Goal: Transaction & Acquisition: Purchase product/service

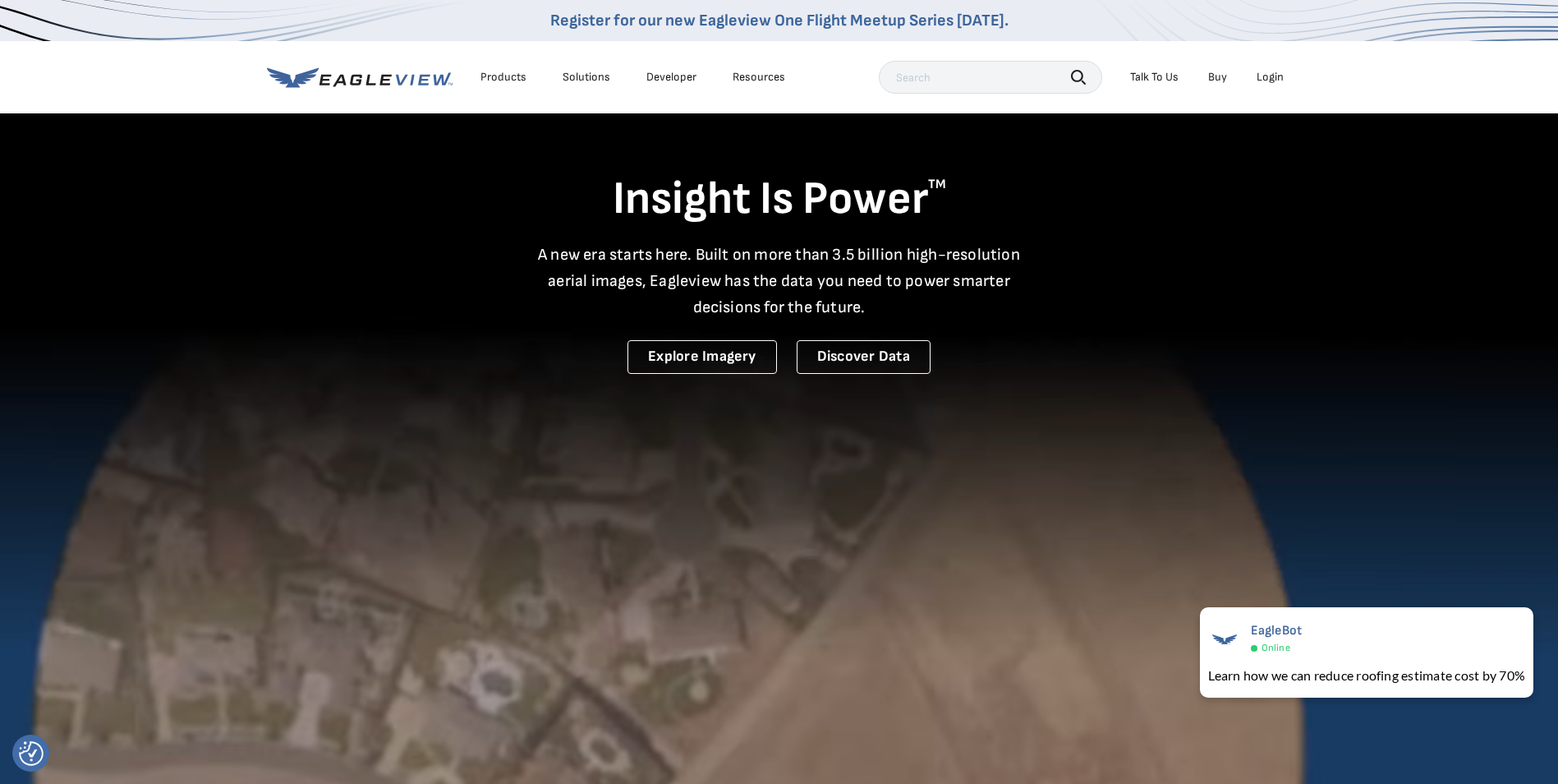
click at [1264, 77] on div "Login" at bounding box center [1270, 77] width 27 height 15
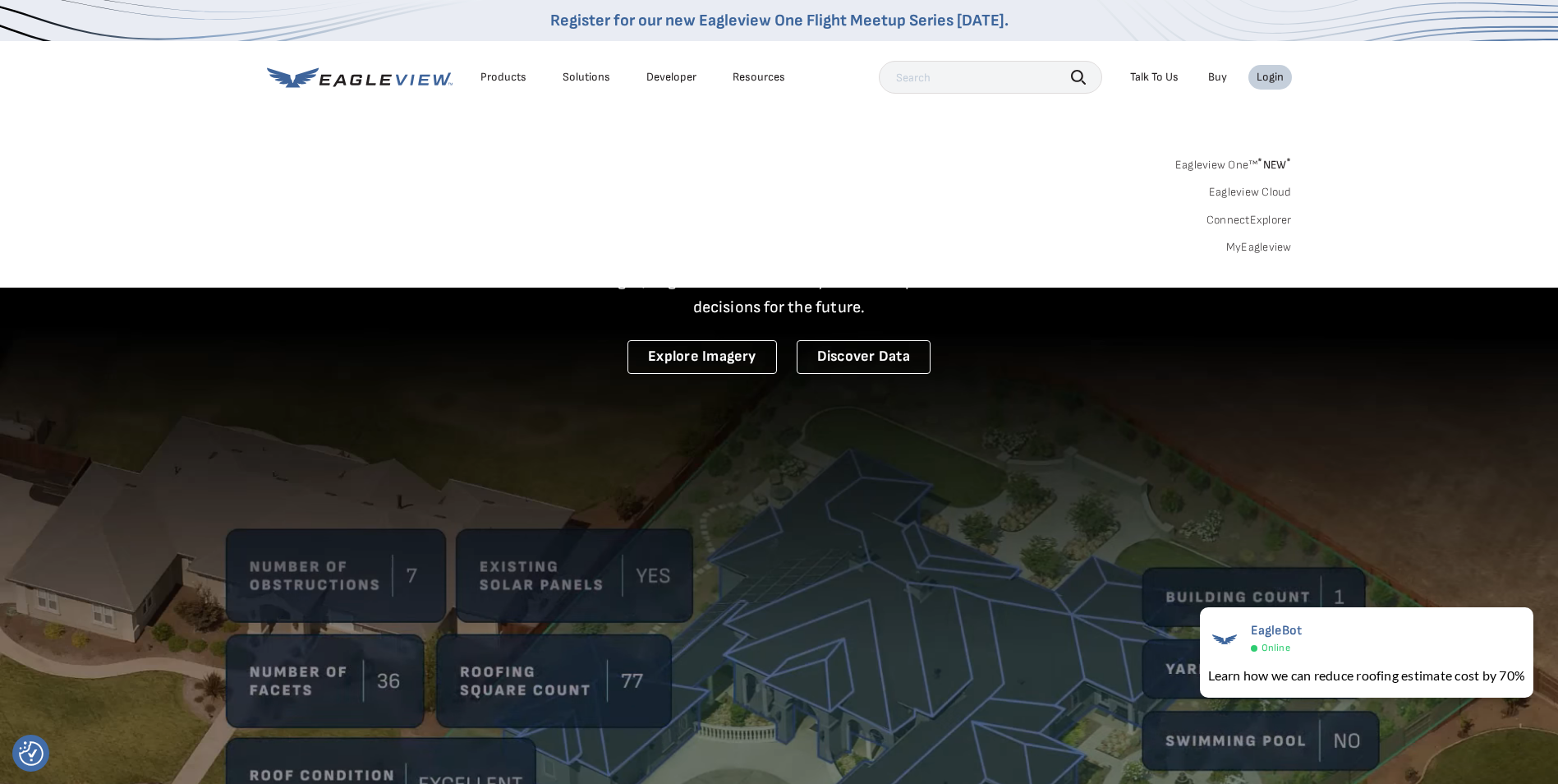
click at [1278, 246] on link "MyEagleview" at bounding box center [1260, 248] width 66 height 15
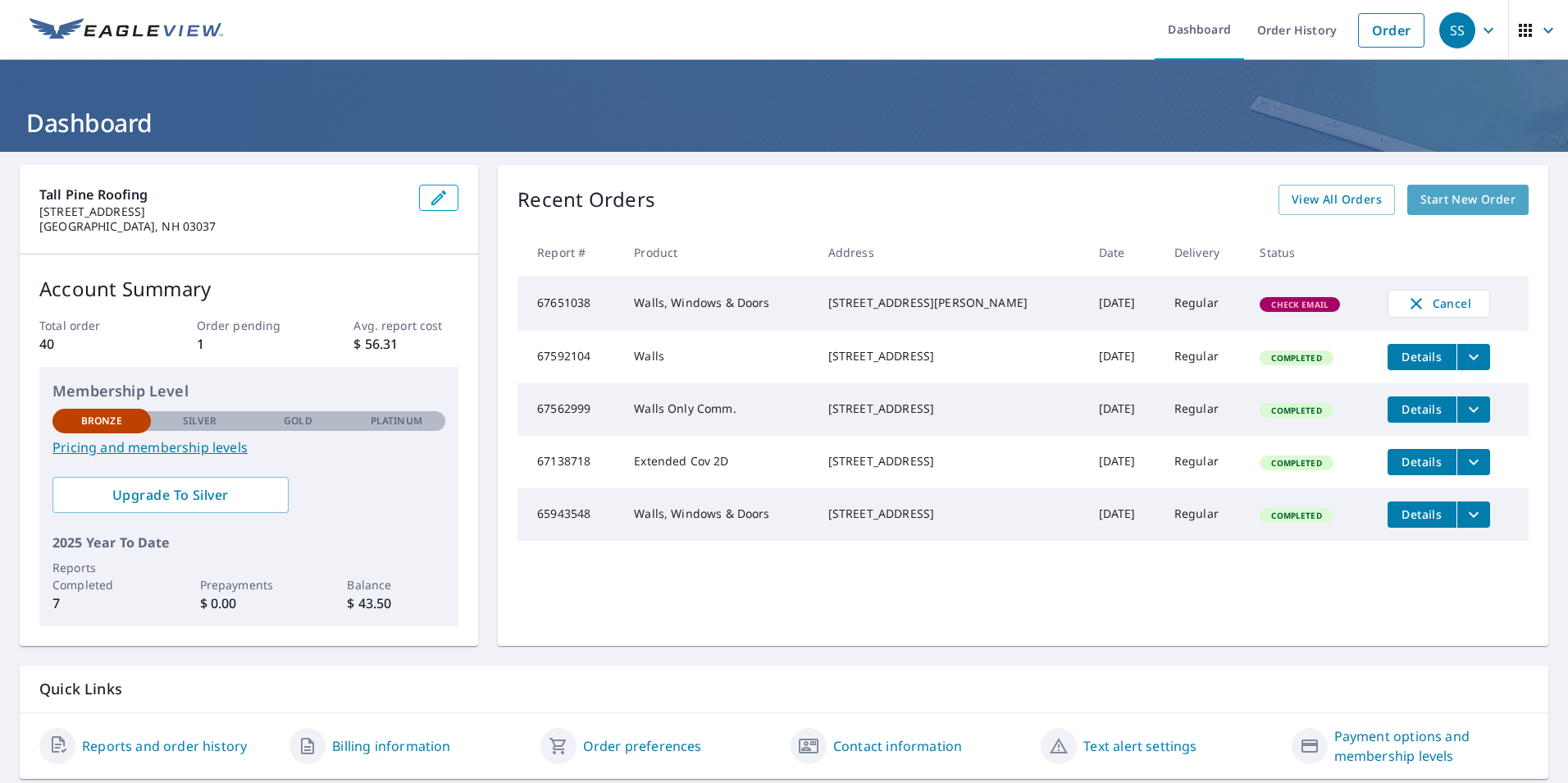
click at [1429, 201] on span "Start New Order" at bounding box center [1468, 199] width 95 height 21
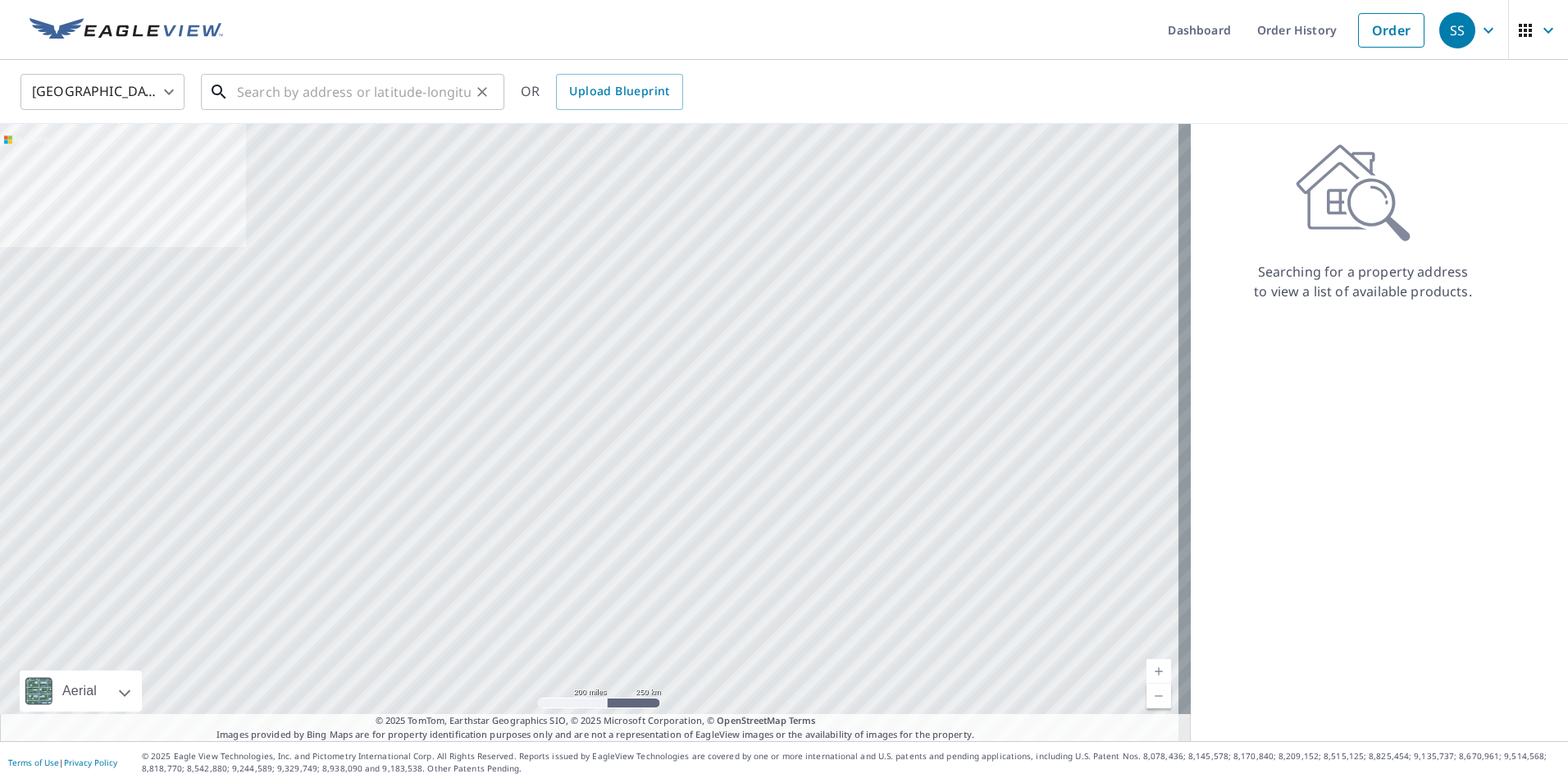
click at [321, 69] on input "text" at bounding box center [354, 92] width 234 height 46
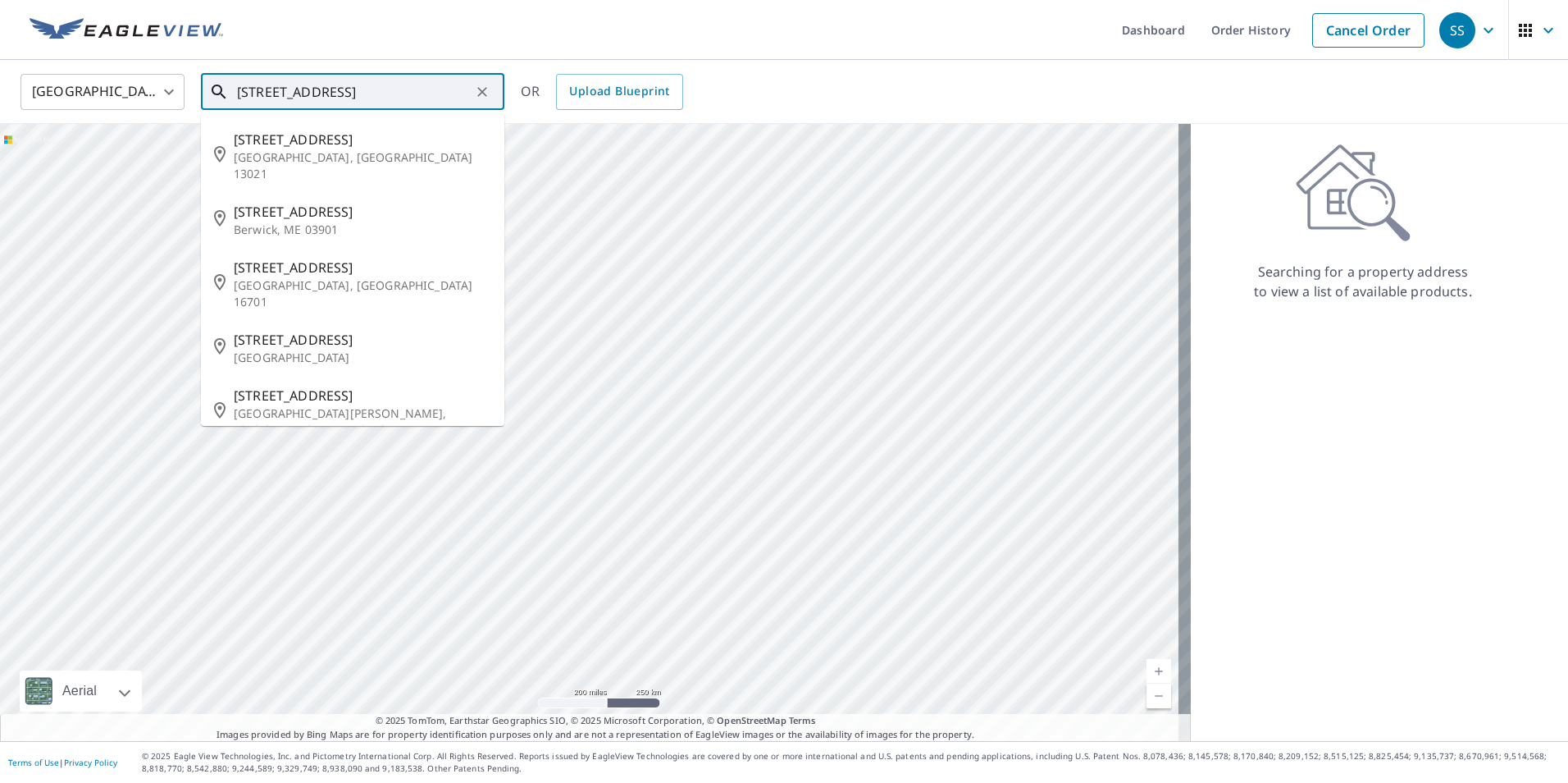
type input "9 Rochester St Berwick NH"
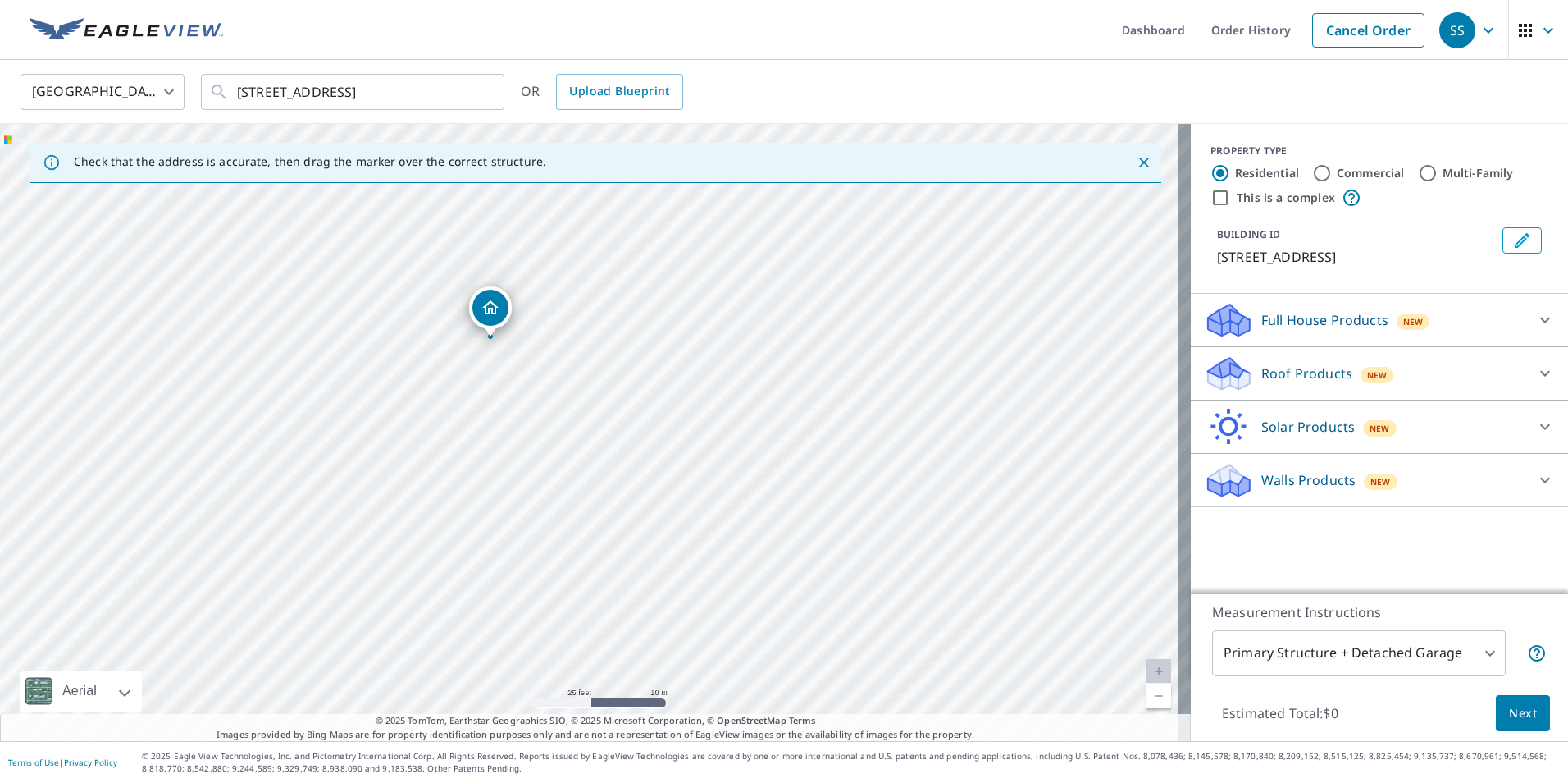
drag, startPoint x: 580, startPoint y: 377, endPoint x: 611, endPoint y: 437, distance: 67.5
click at [611, 437] on div "9 Rochester St Berwick, ME 03901" at bounding box center [595, 432] width 1191 height 617
click at [1223, 371] on icon at bounding box center [1228, 368] width 42 height 21
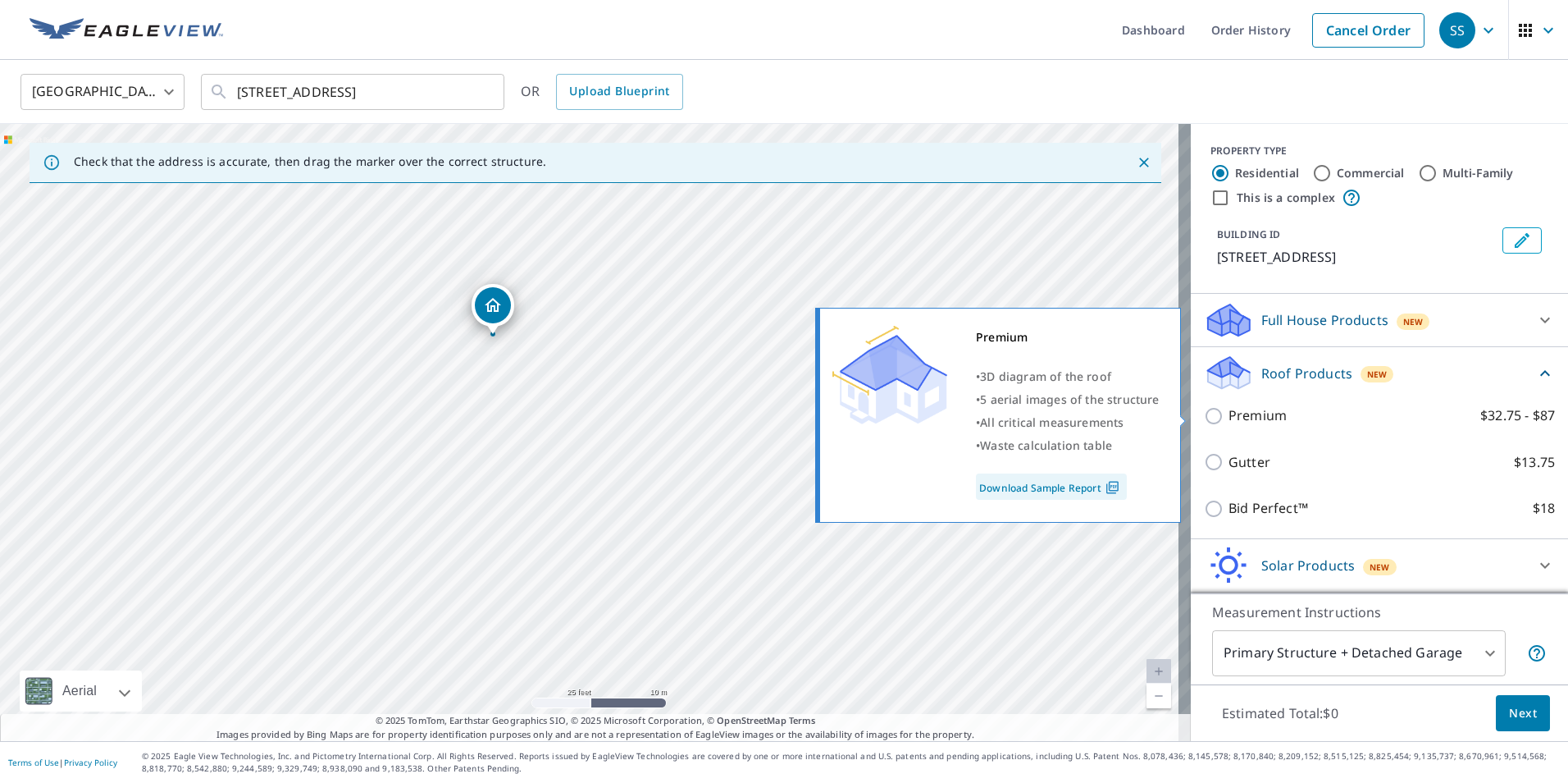
click at [1206, 422] on input "Premium $32.75 - $87" at bounding box center [1216, 416] width 24 height 20
checkbox input "true"
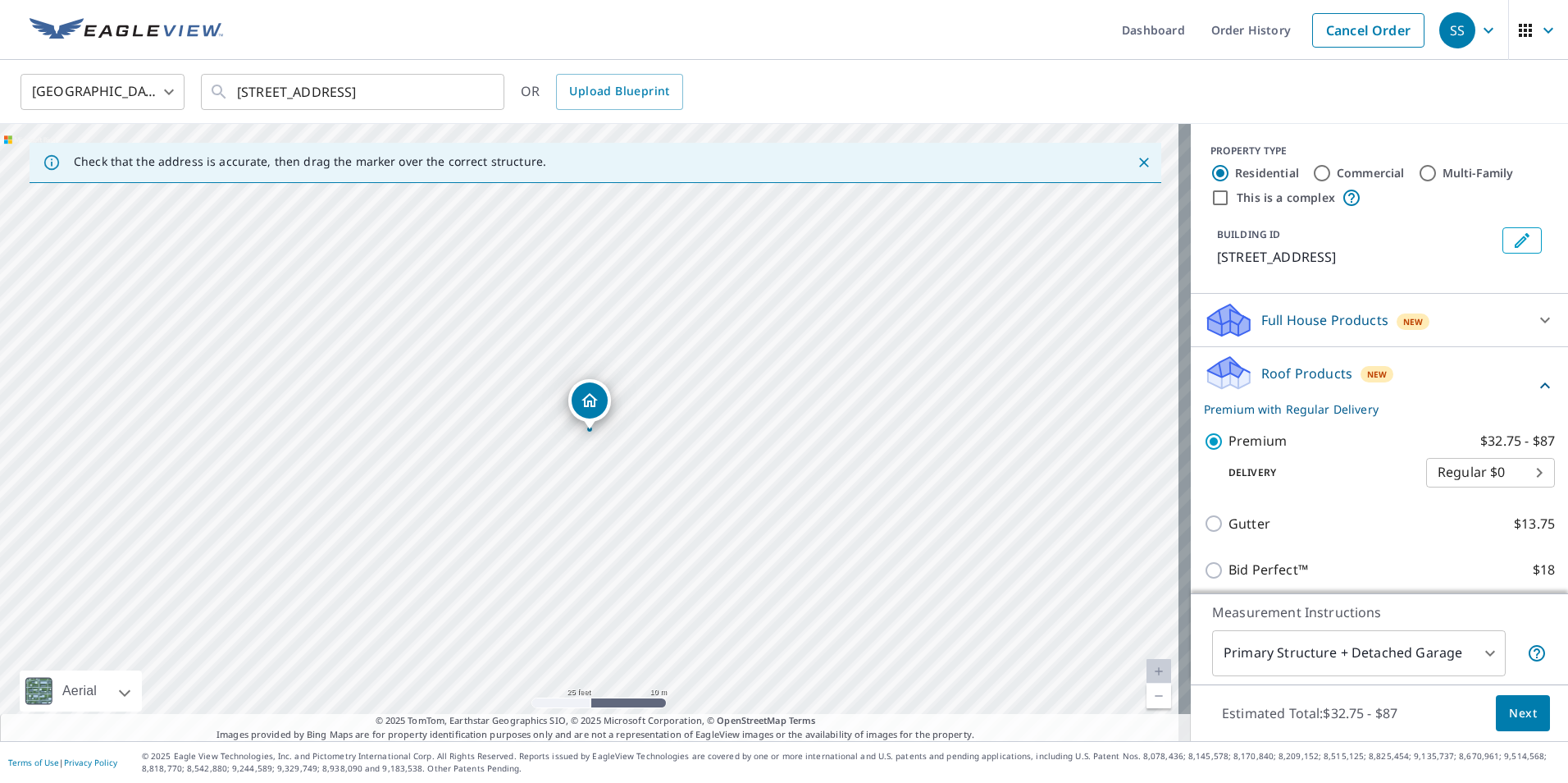
click at [1527, 703] on button "Next" at bounding box center [1523, 713] width 54 height 37
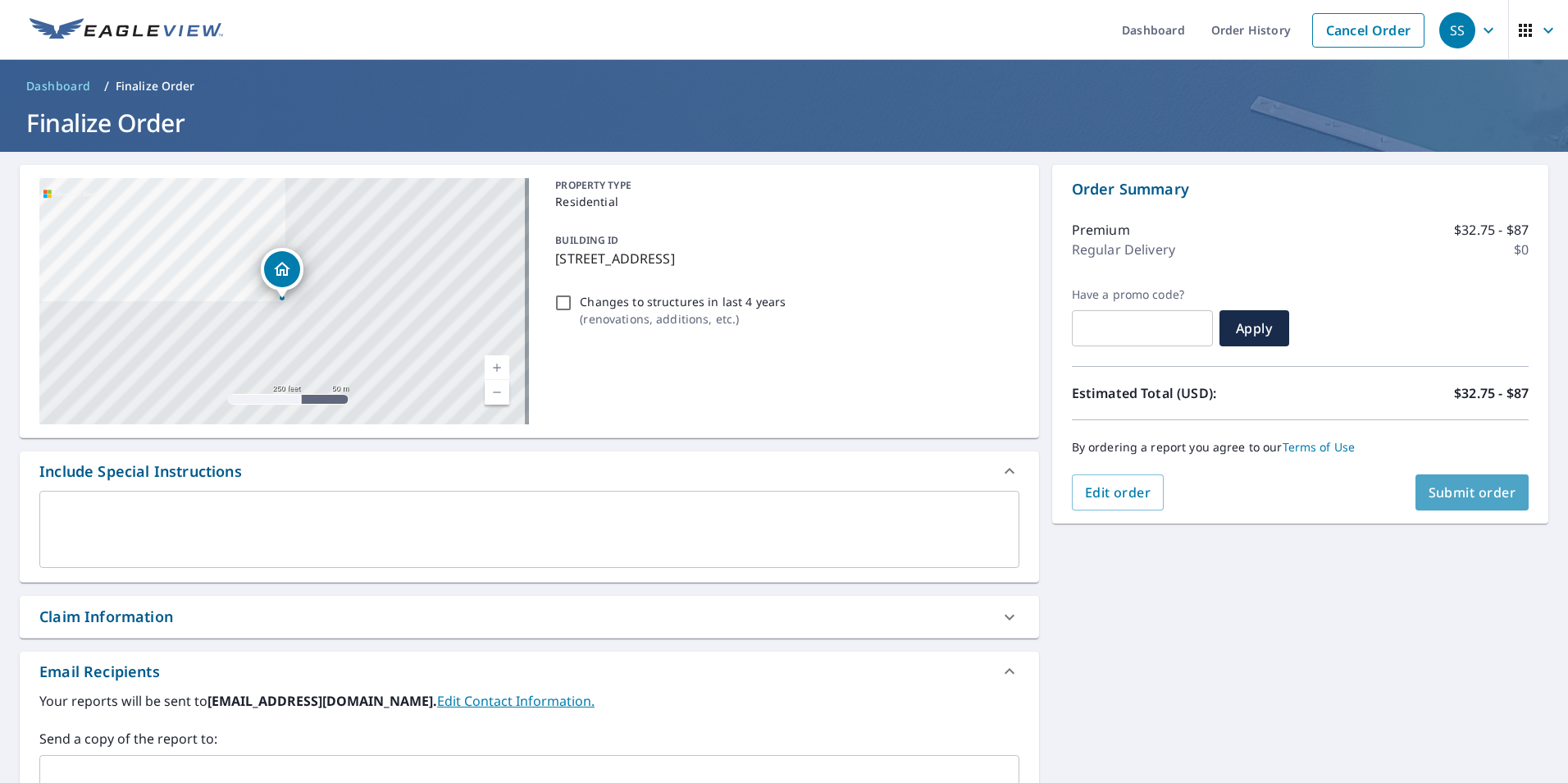
click at [1462, 488] on span "Submit order" at bounding box center [1473, 492] width 88 height 18
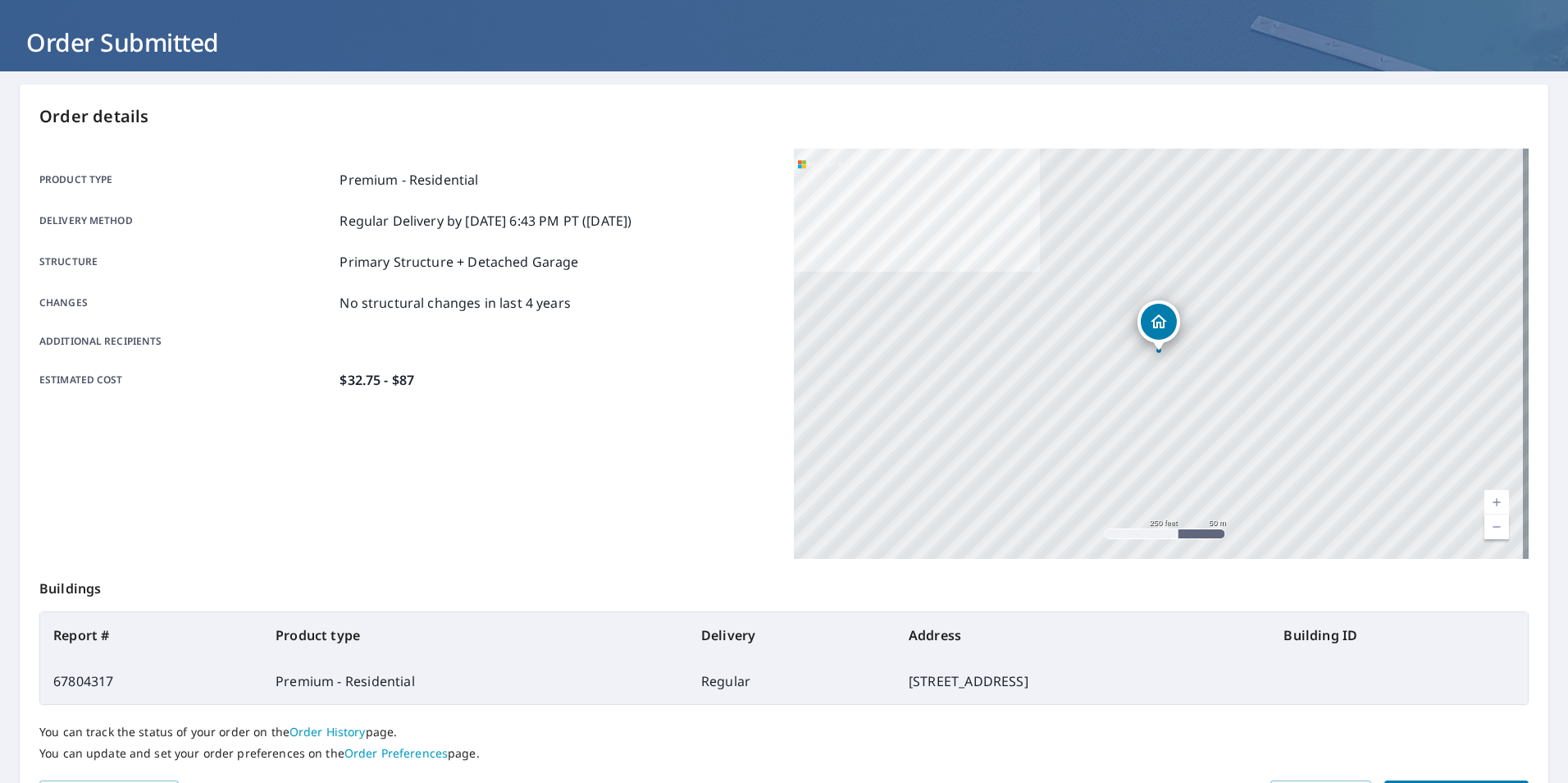
scroll to position [183, 0]
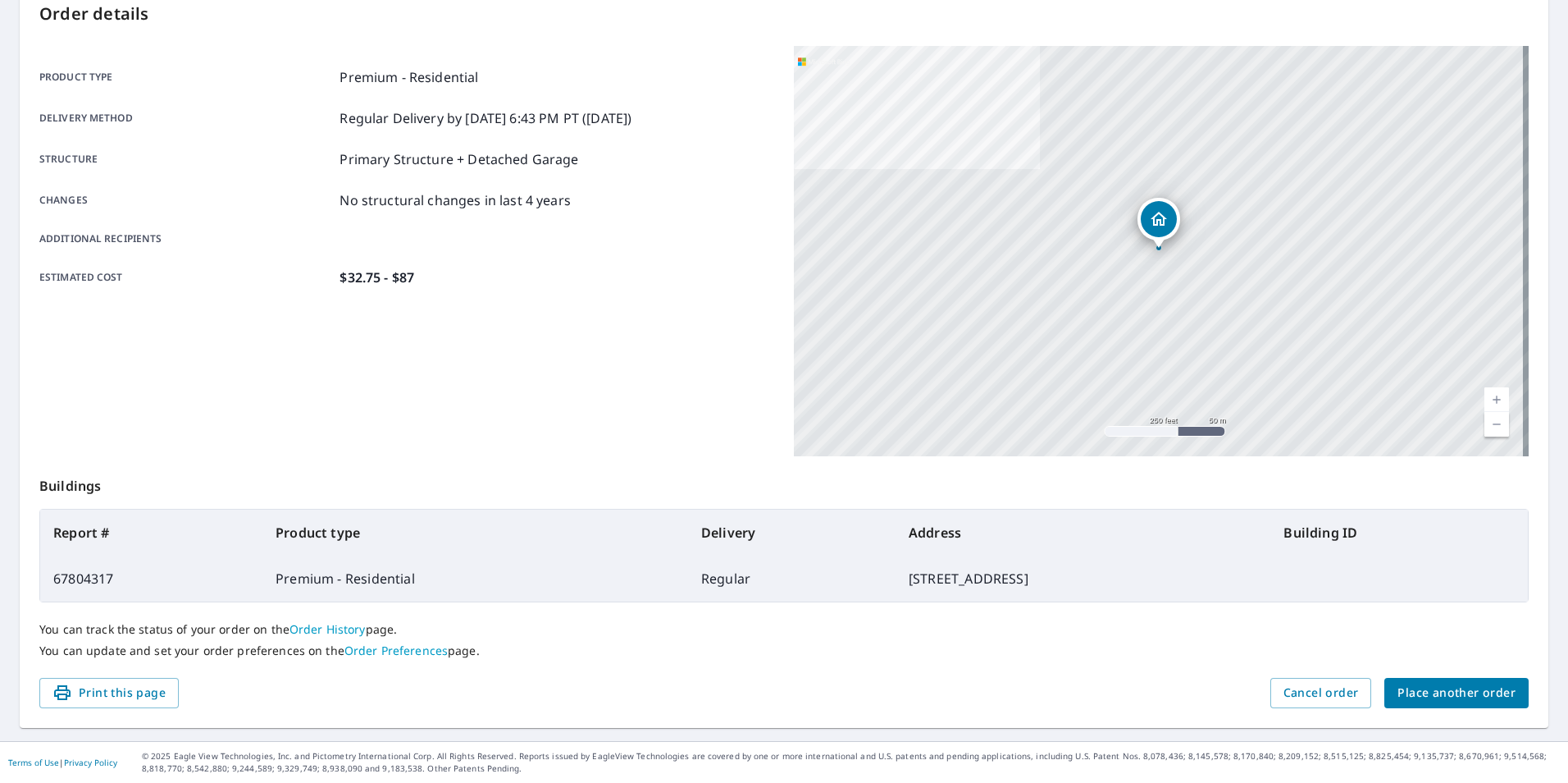
click at [1439, 710] on div "Order details Product type Premium - Residential Delivery method Regular Delive…" at bounding box center [784, 355] width 1529 height 746
click at [1445, 690] on span "Place another order" at bounding box center [1456, 693] width 118 height 21
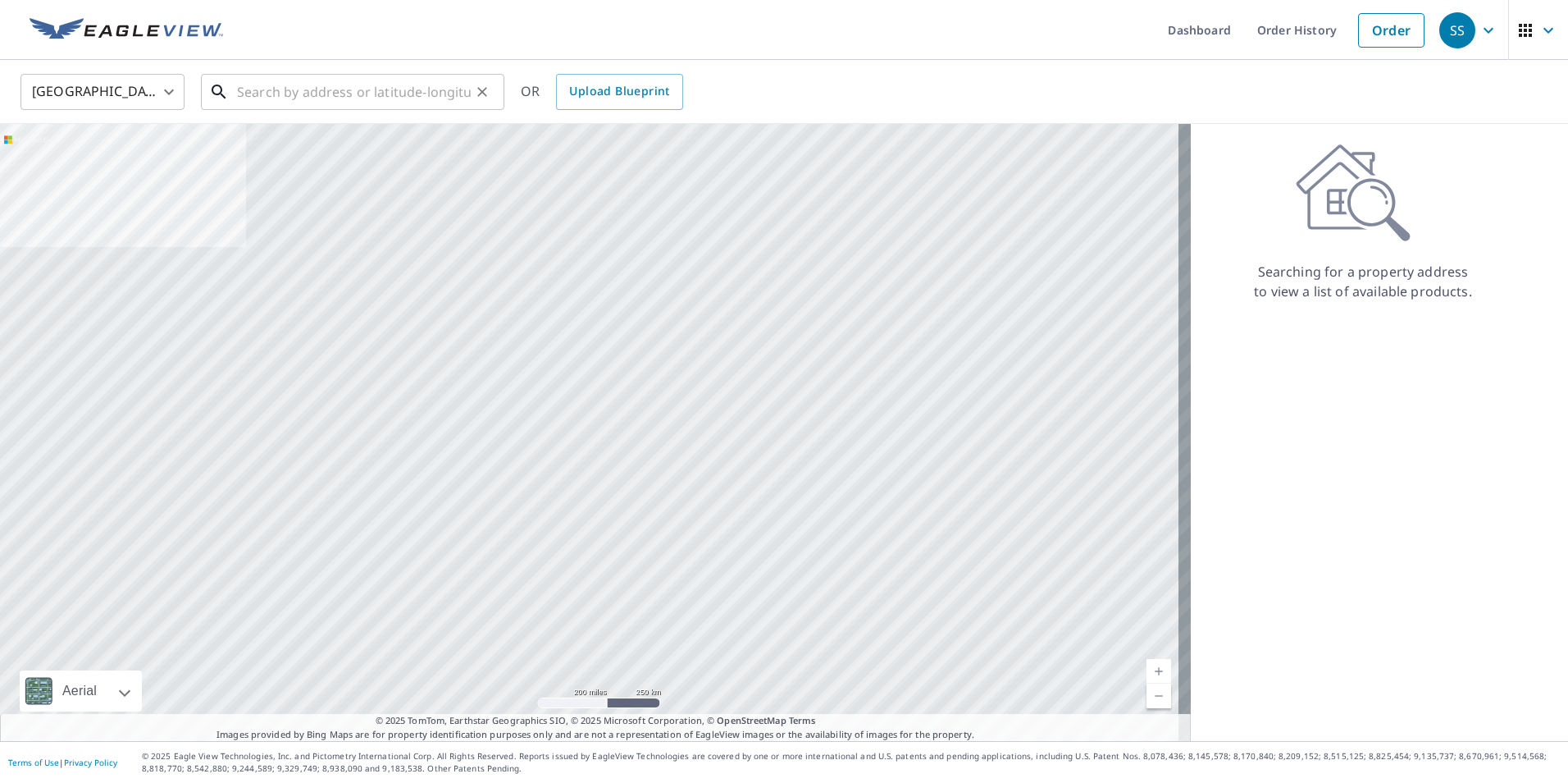
click at [414, 106] on input "text" at bounding box center [354, 92] width 234 height 46
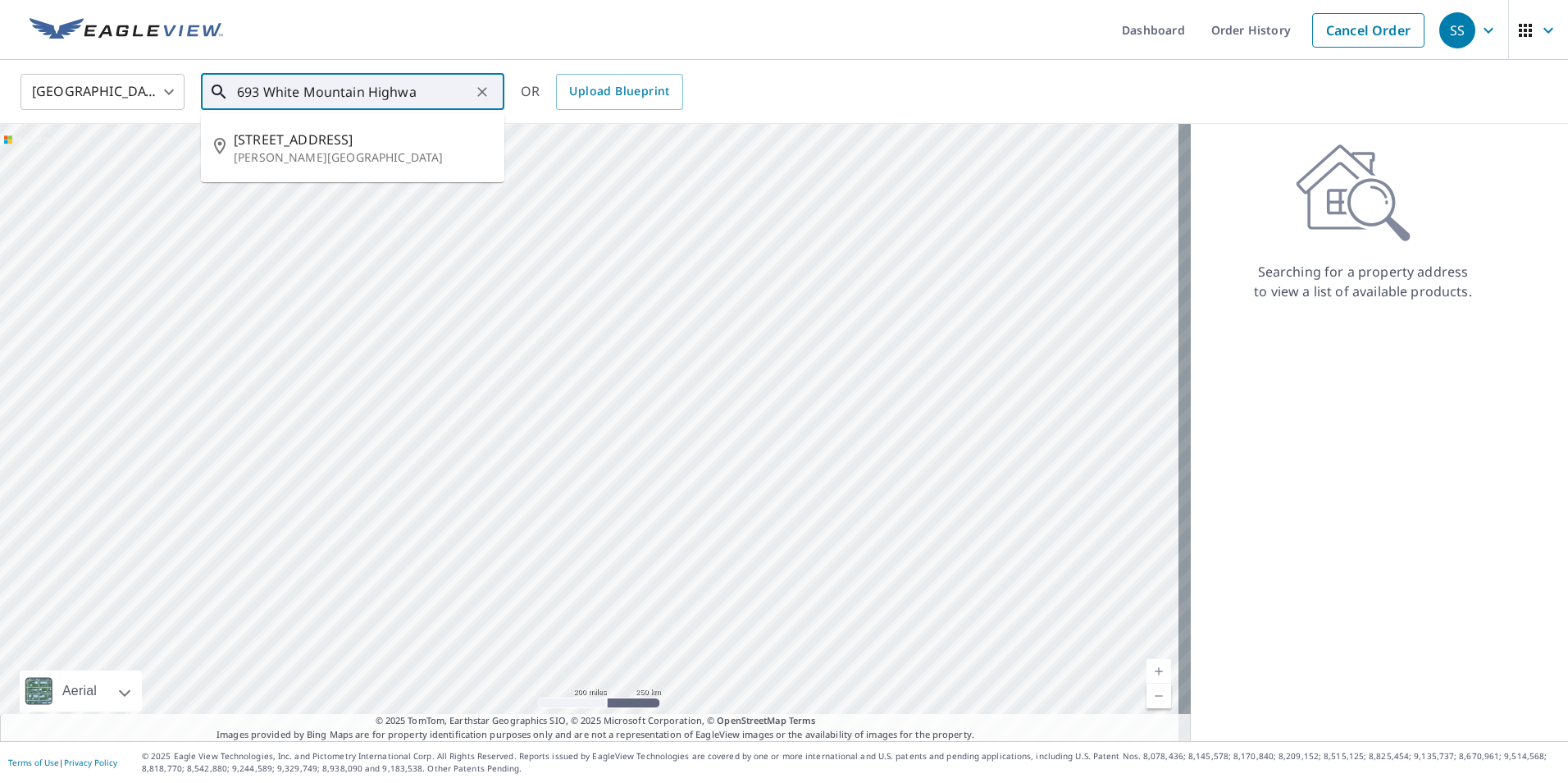
type input "693 White Mountain Highway"
click at [485, 90] on icon "Clear" at bounding box center [482, 92] width 17 height 17
click at [413, 102] on input "text" at bounding box center [354, 92] width 234 height 46
type input "13 Lafayette St Rochester"
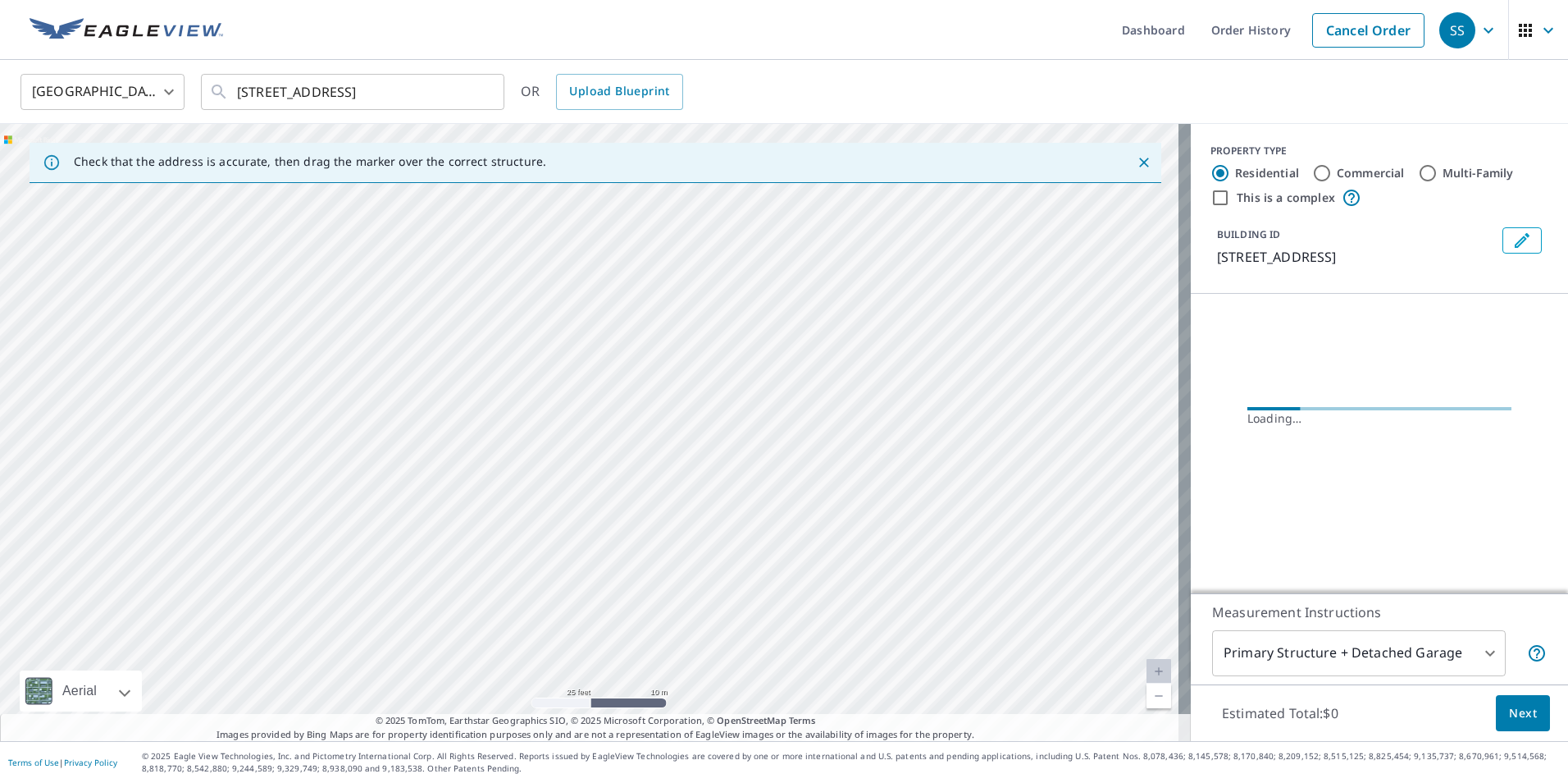
drag, startPoint x: 617, startPoint y: 418, endPoint x: 688, endPoint y: 563, distance: 161.4
click at [729, 782] on html "SS SS Dashboard Order History Cancel Order SS United States US ​ 13 Lafayette S…" at bounding box center [784, 392] width 1568 height 783
click at [750, 660] on div "13 Lafayette St Rochester, NH 03867" at bounding box center [595, 432] width 1191 height 617
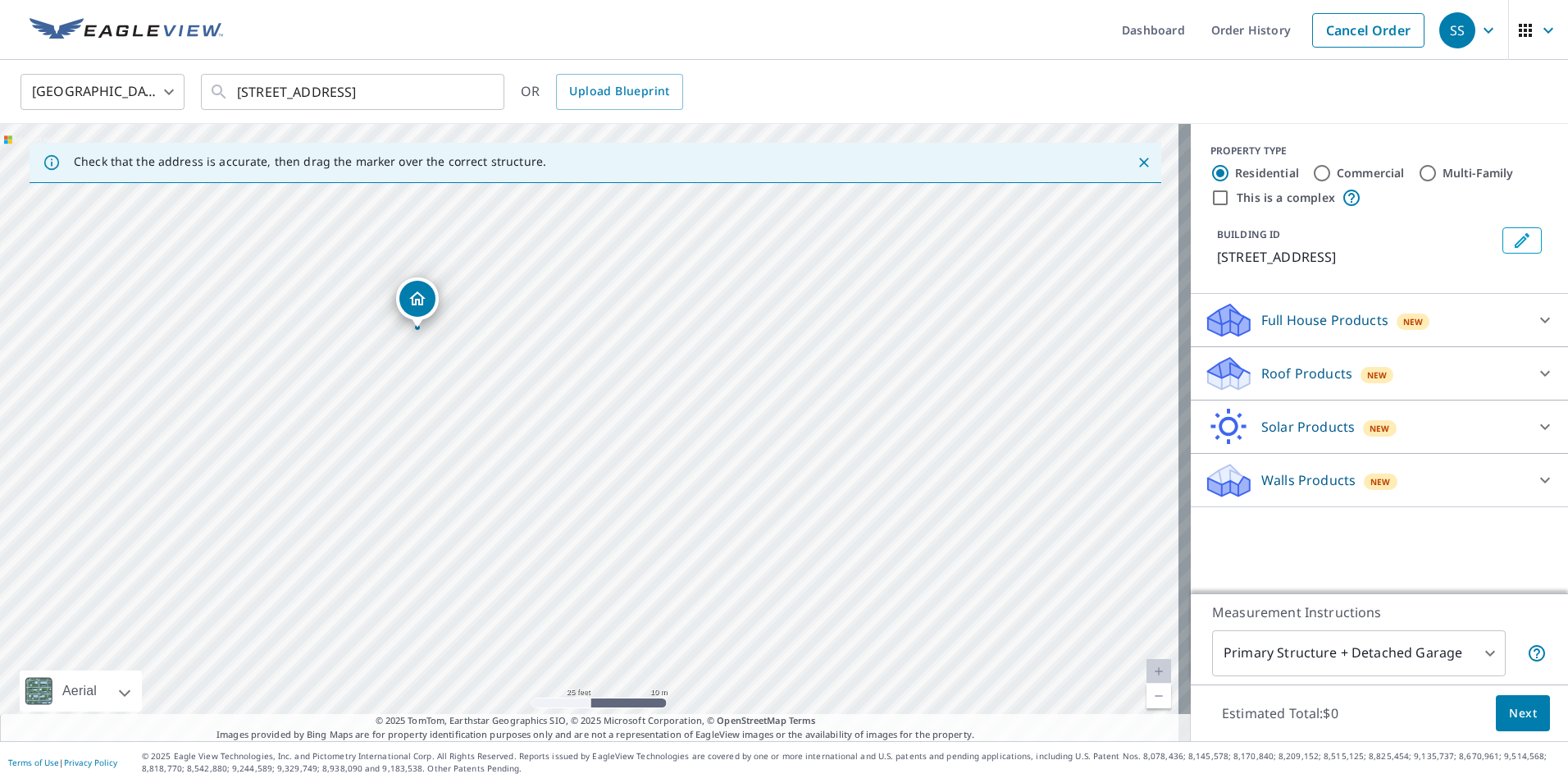
drag, startPoint x: 593, startPoint y: 402, endPoint x: 420, endPoint y: 301, distance: 200.3
click at [1299, 375] on p "Roof Products" at bounding box center [1306, 373] width 91 height 20
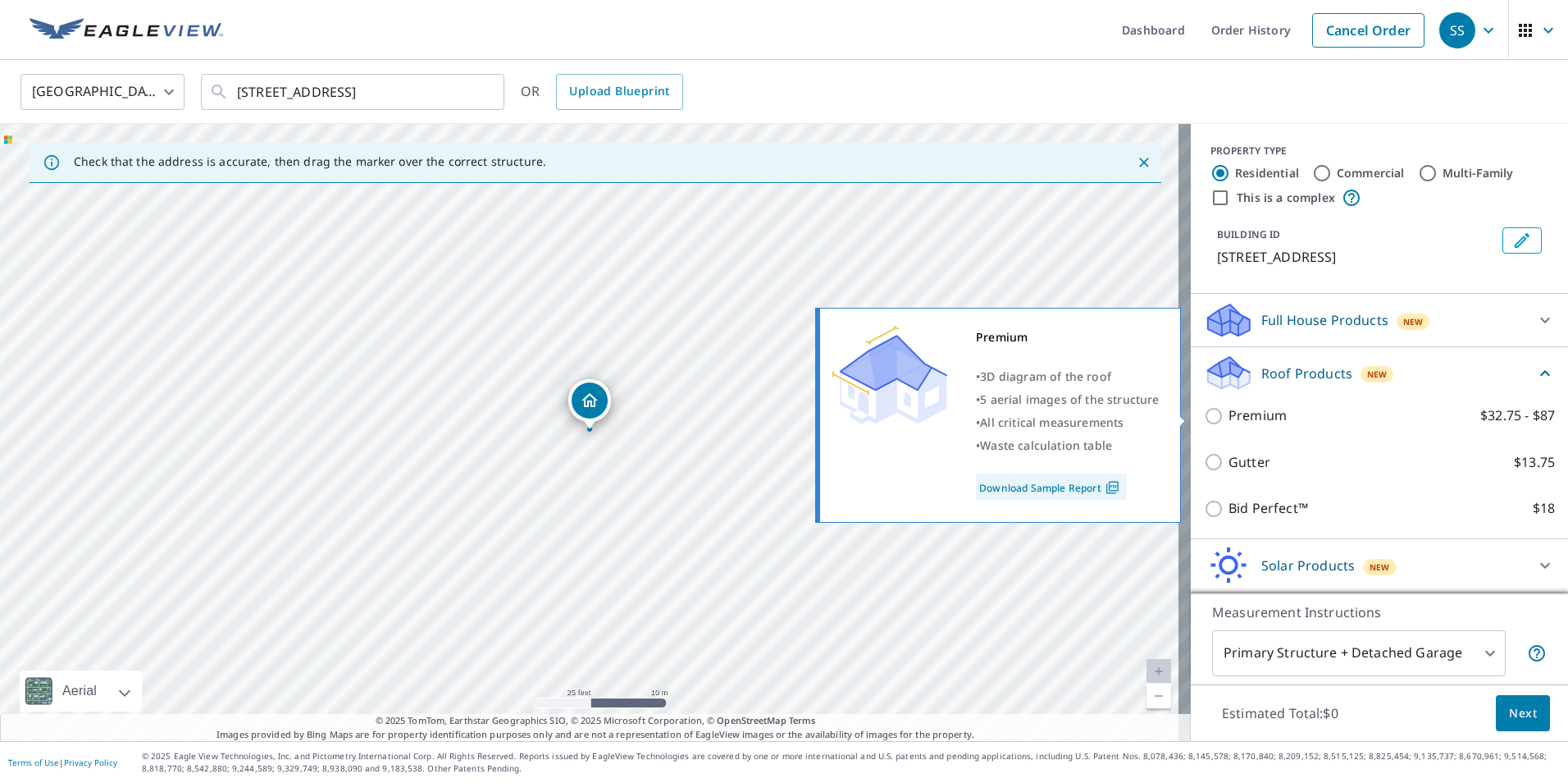
click at [1204, 417] on input "Premium $32.75 - $87" at bounding box center [1216, 416] width 24 height 20
checkbox input "true"
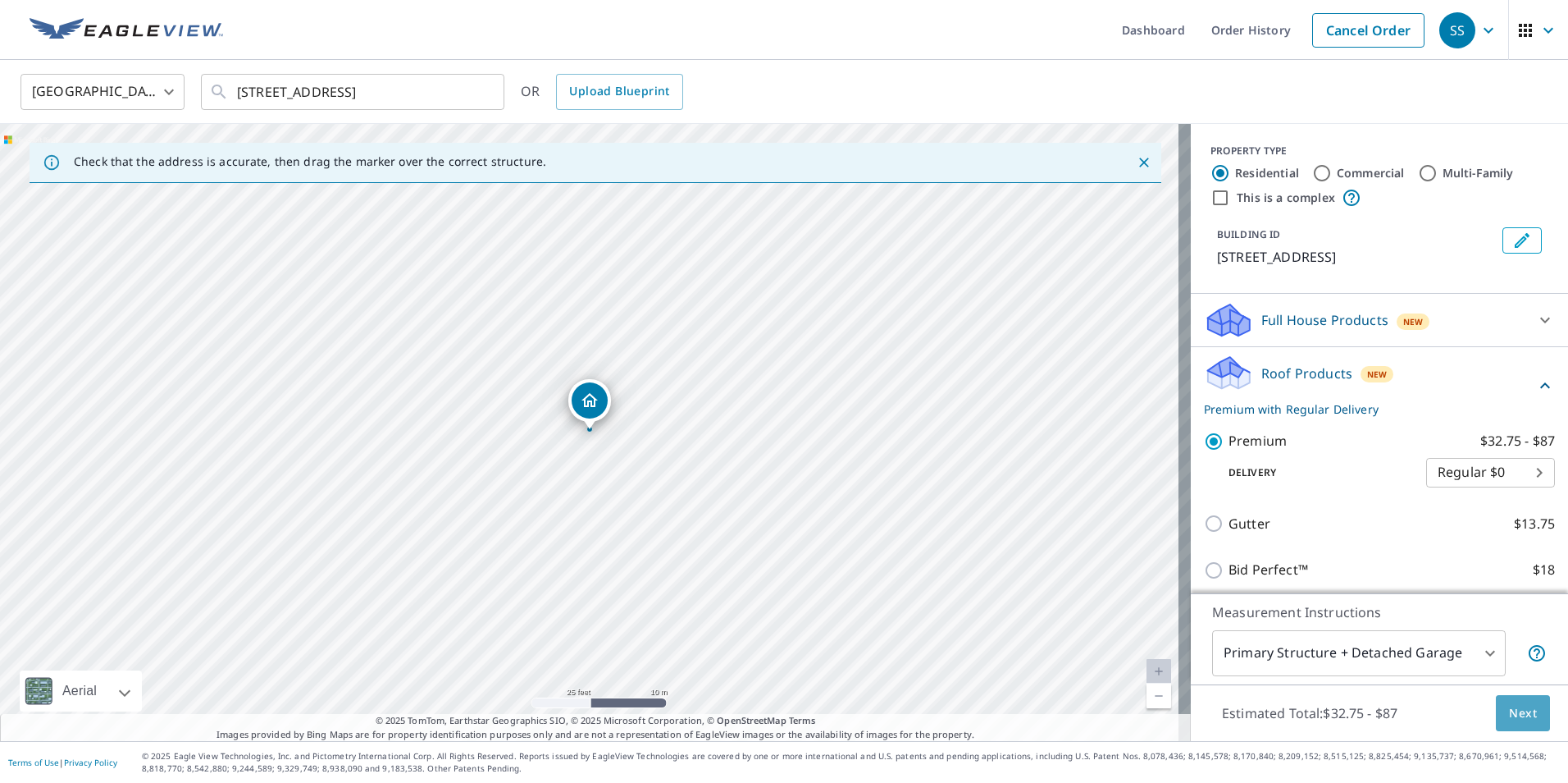
click at [1509, 710] on span "Next" at bounding box center [1523, 714] width 28 height 21
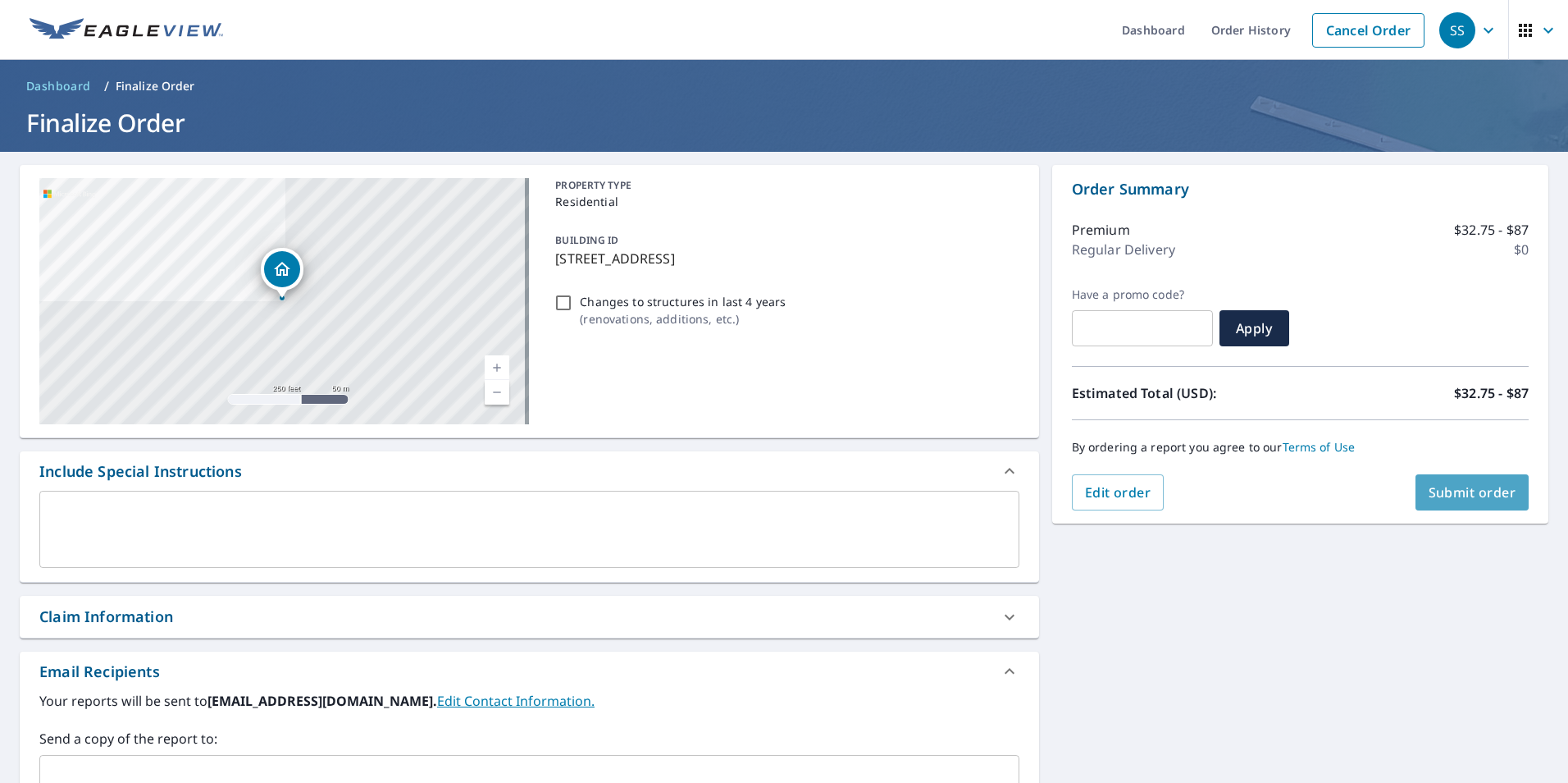
click at [1445, 482] on button "Submit order" at bounding box center [1473, 492] width 114 height 37
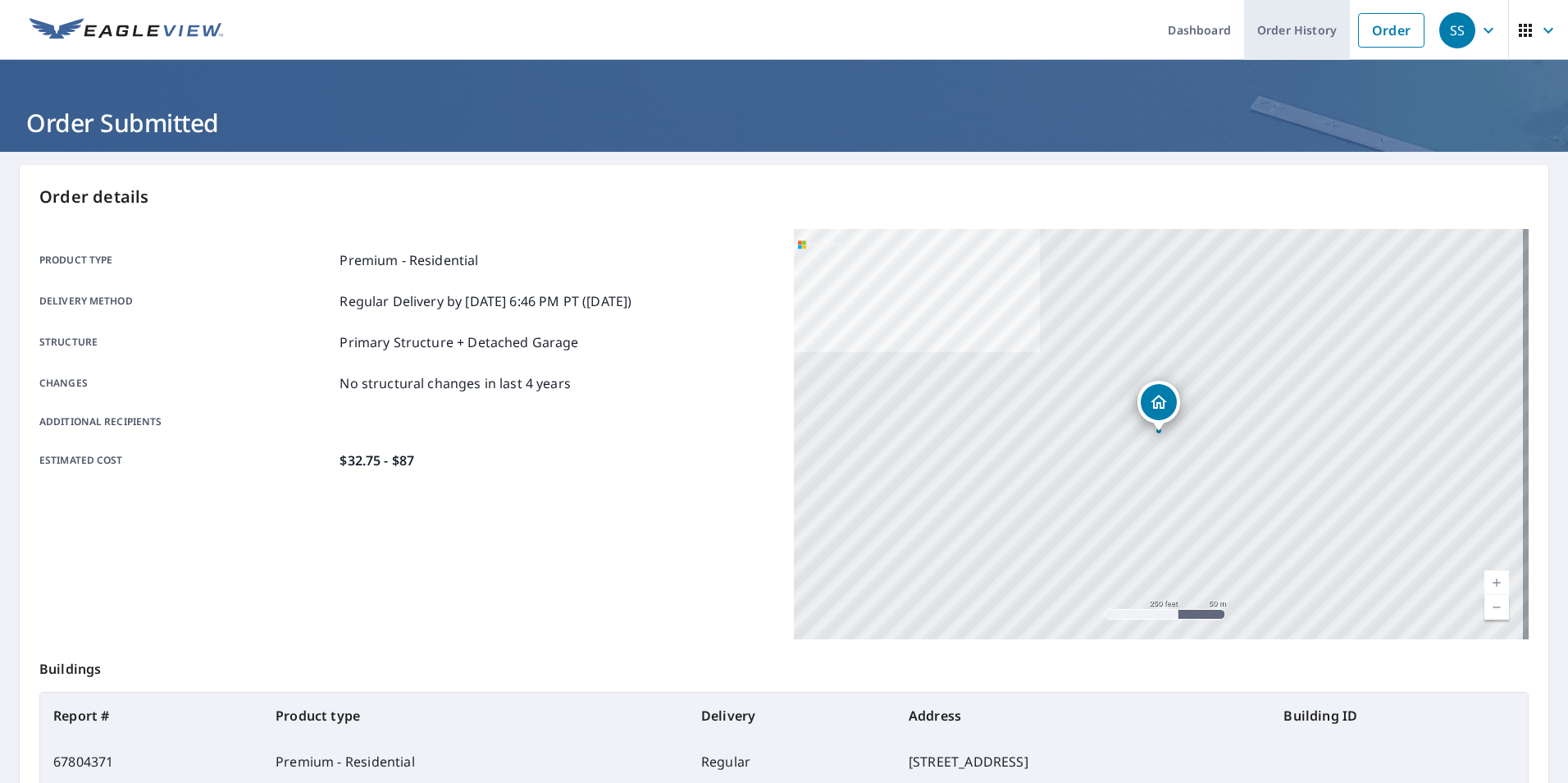
click at [1290, 17] on link "Order History" at bounding box center [1297, 30] width 106 height 60
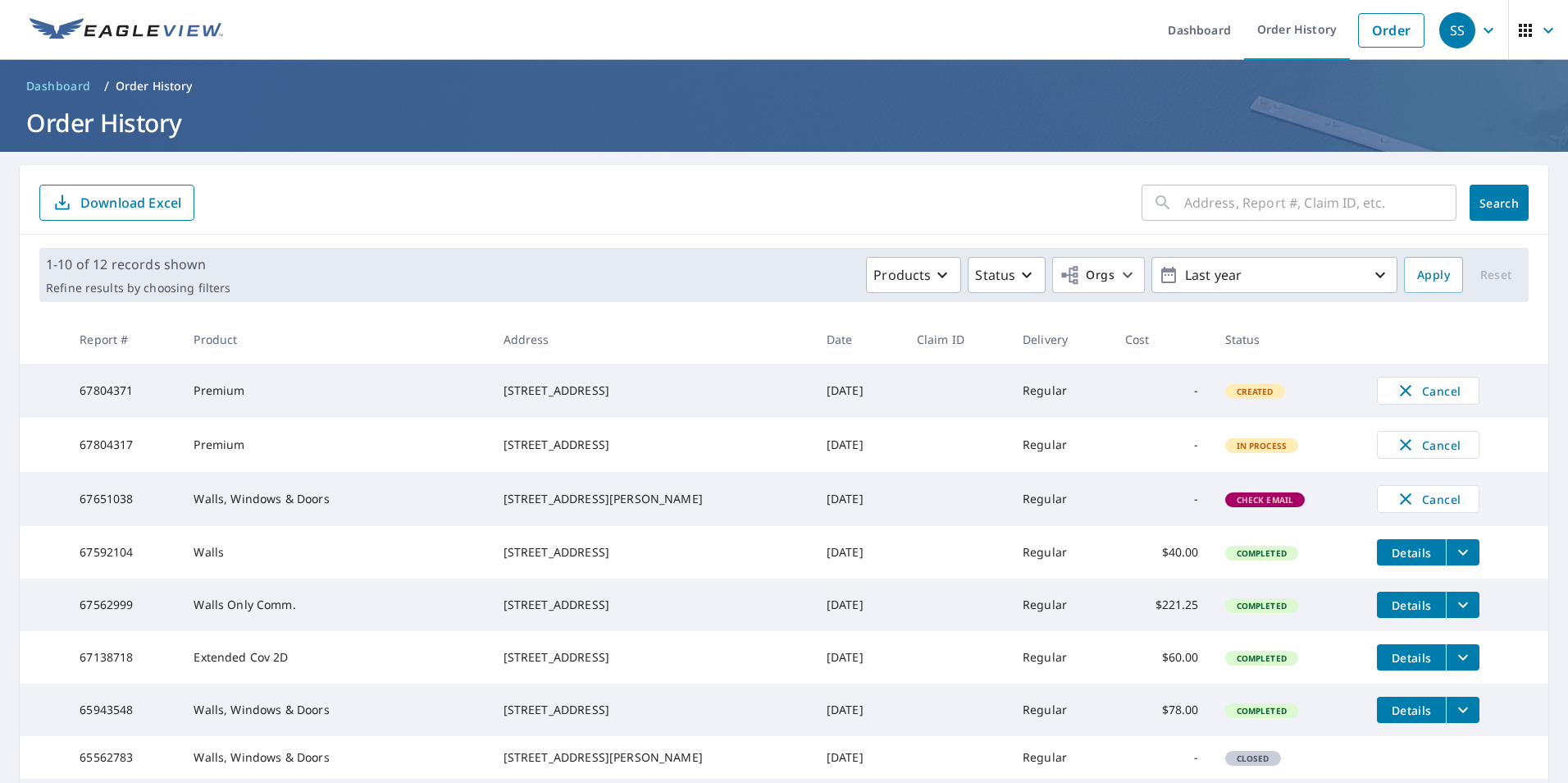
click at [1228, 506] on span "Check Email" at bounding box center [1265, 499] width 77 height 11
click at [1016, 516] on td "Regular" at bounding box center [1060, 499] width 102 height 54
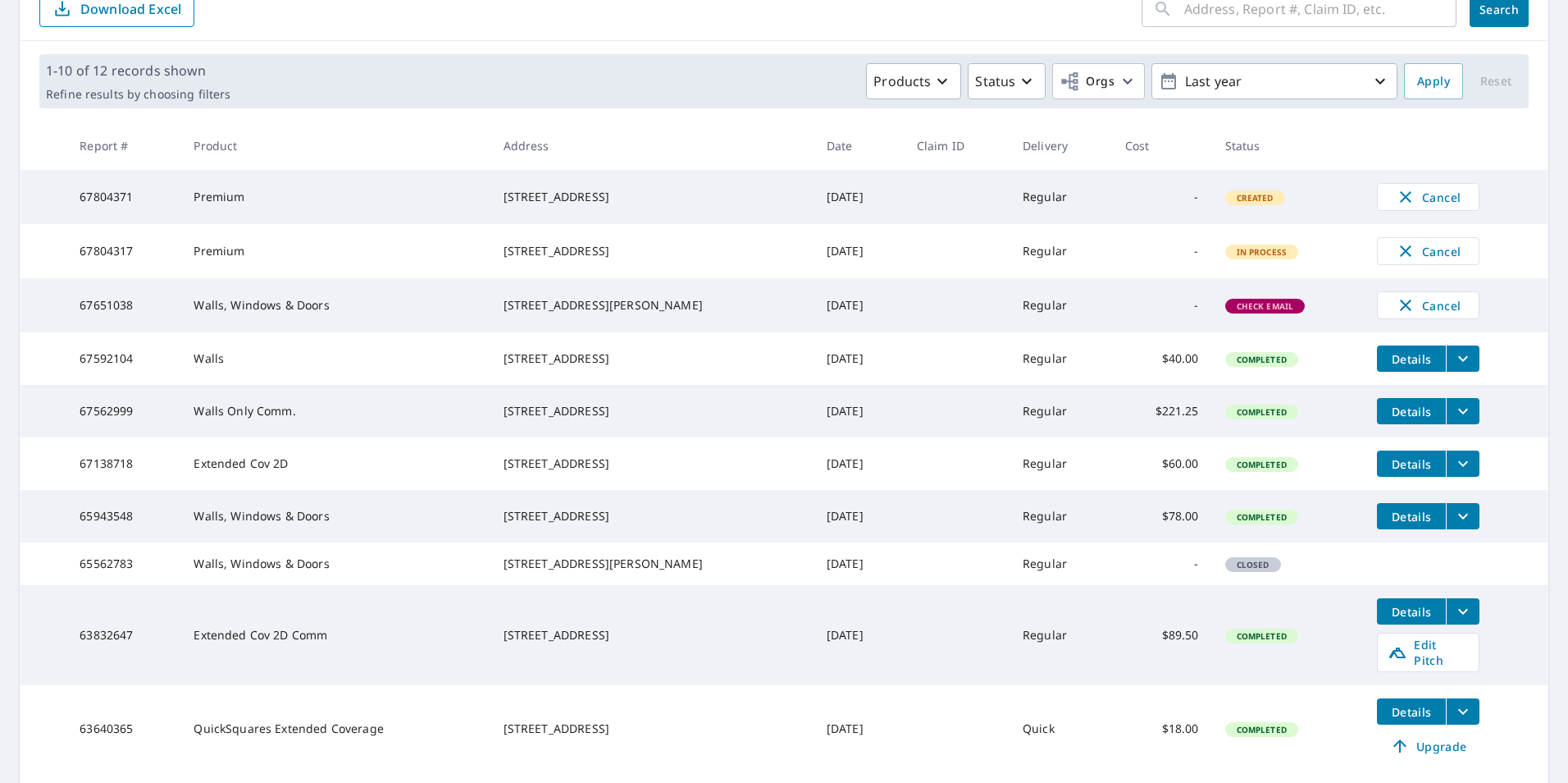
scroll to position [164, 0]
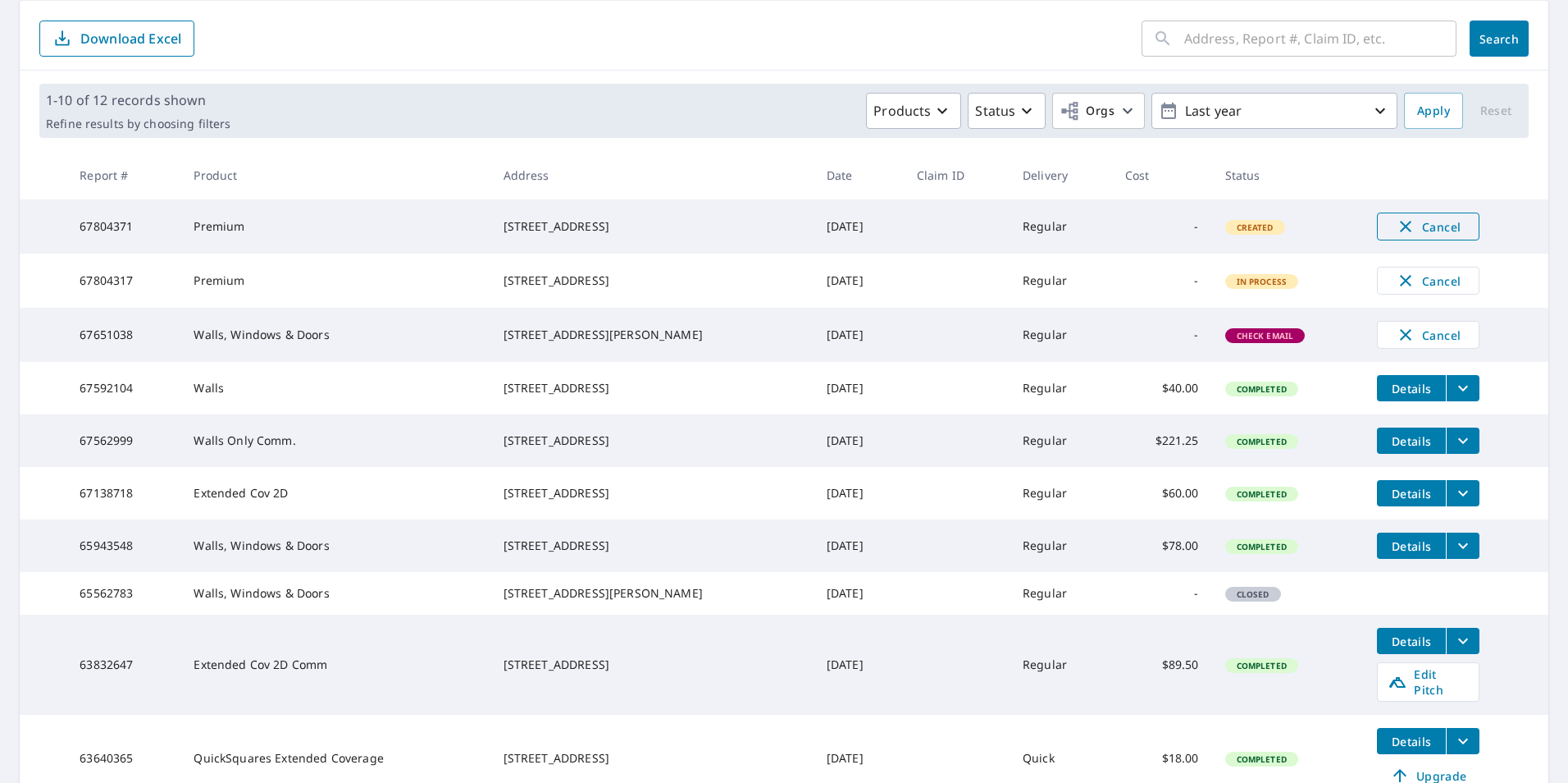
click at [1399, 223] on icon "button" at bounding box center [1405, 227] width 11 height 11
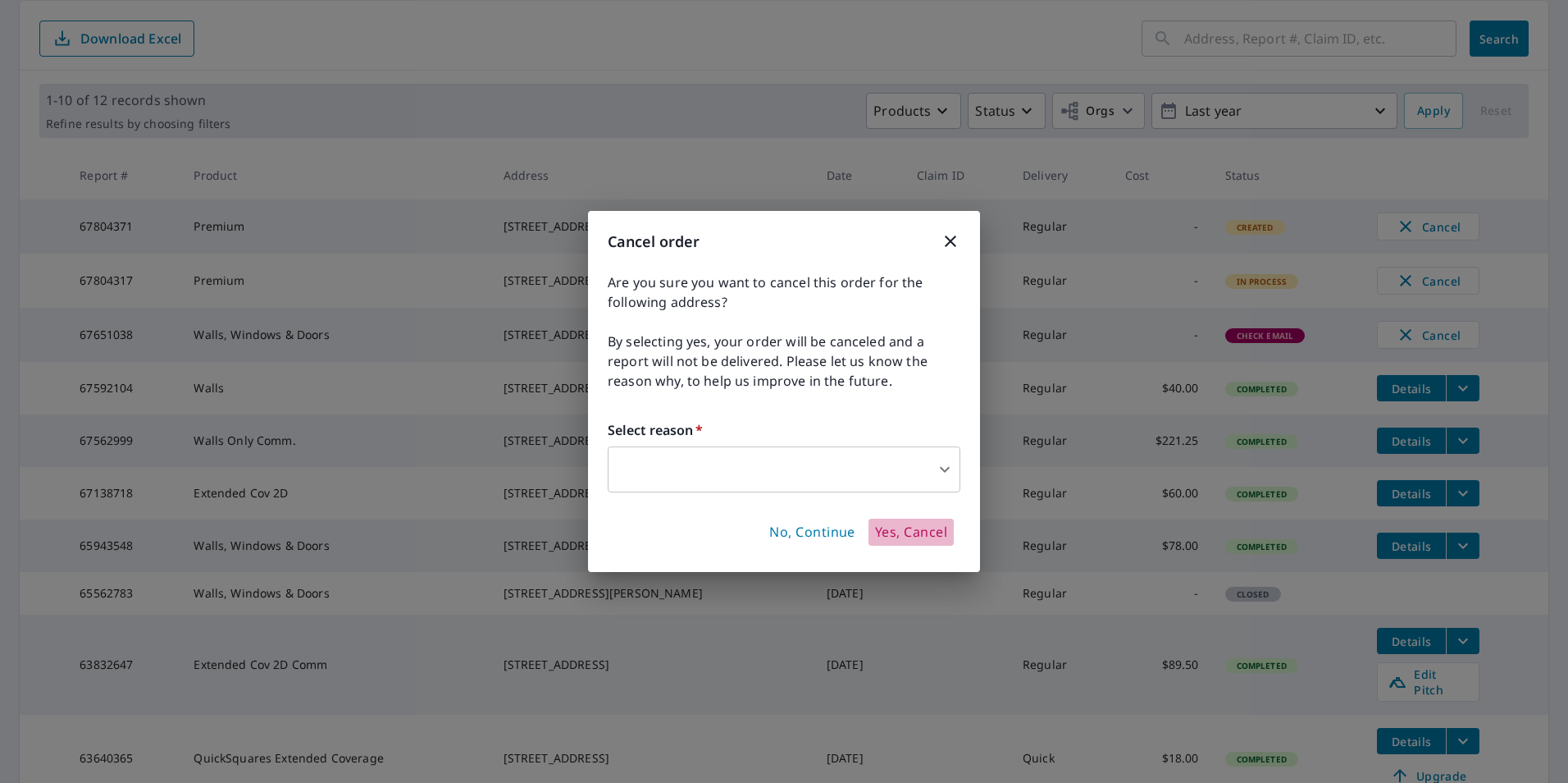
click at [905, 528] on span "Yes, Cancel" at bounding box center [911, 532] width 72 height 18
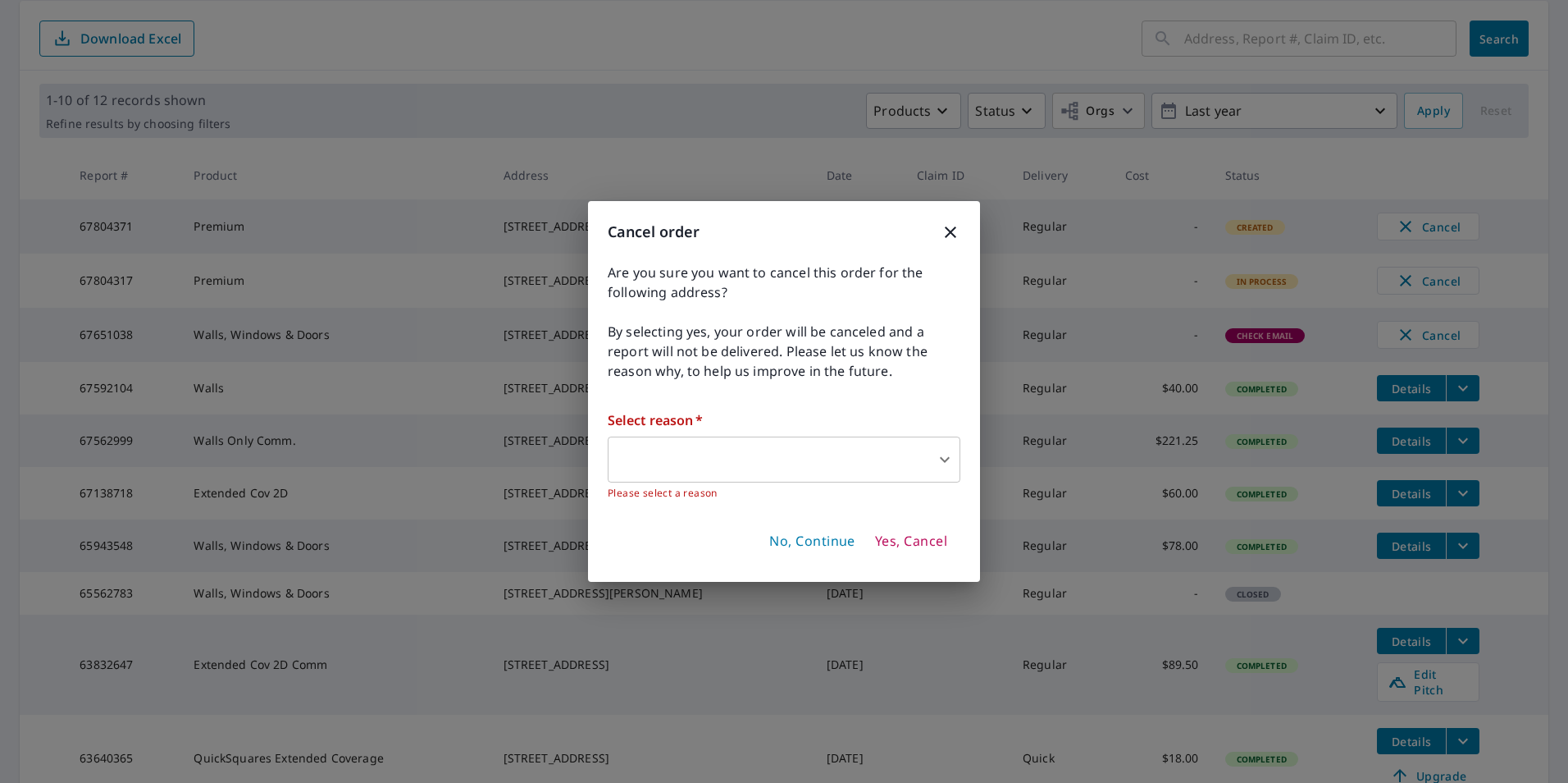
click at [739, 471] on body "SS SS Dashboard Order History Order SS Dashboard / Order History Order History …" at bounding box center [784, 392] width 1568 height 783
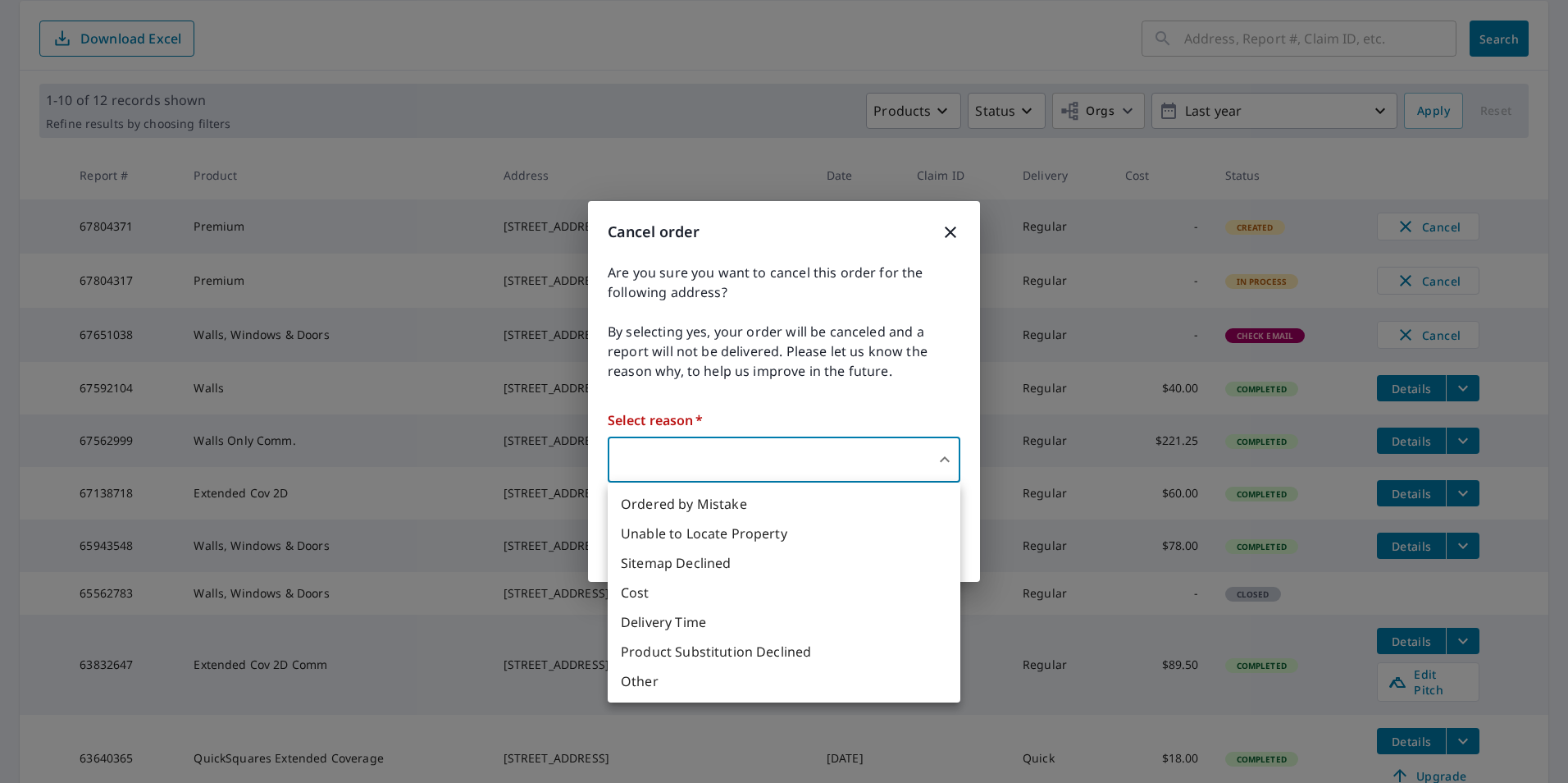
click at [719, 500] on li "Ordered by Mistake" at bounding box center [784, 504] width 353 height 30
type input "30"
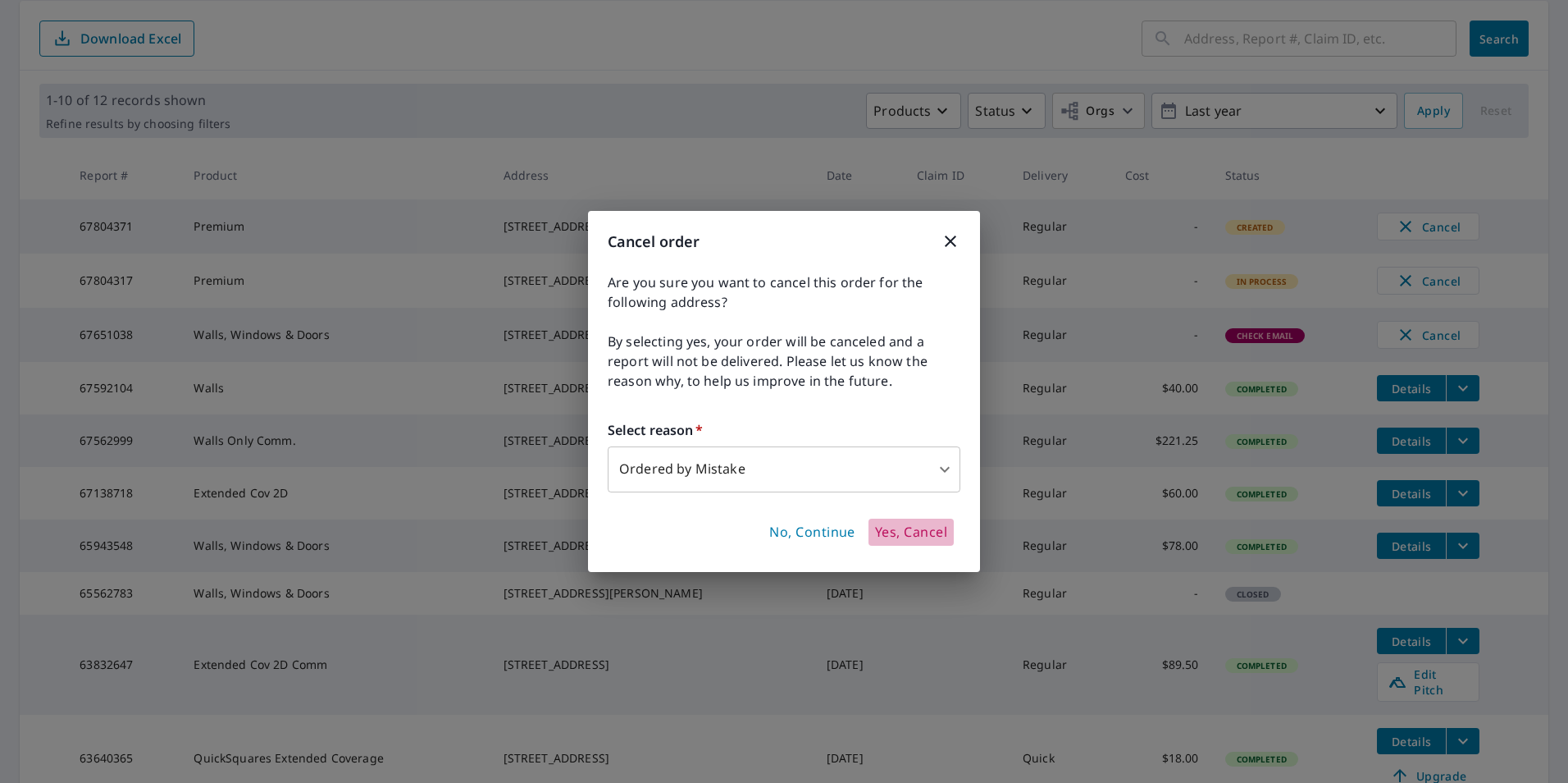
click at [926, 538] on span "Yes, Cancel" at bounding box center [911, 532] width 72 height 18
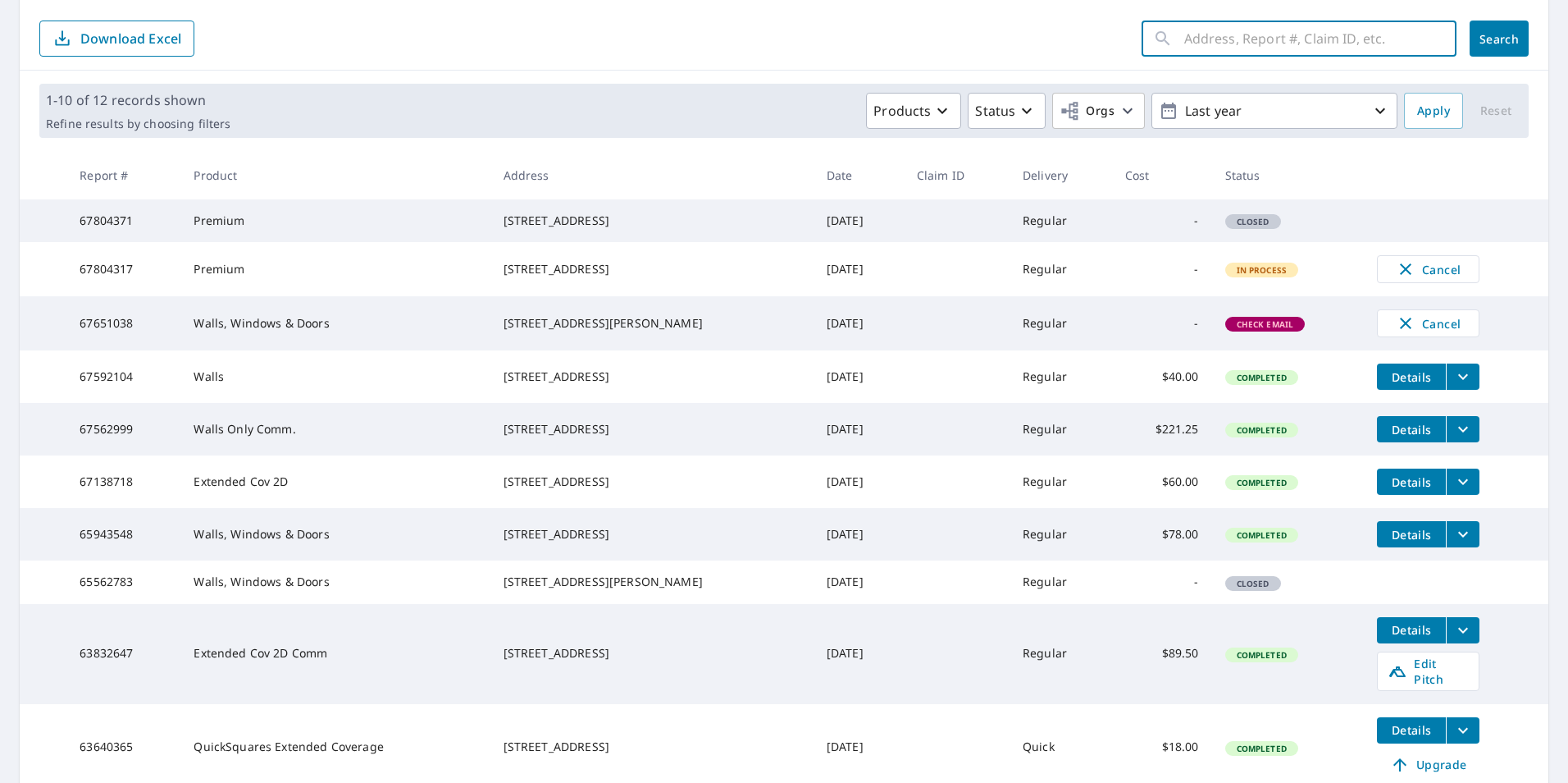
click at [1216, 36] on input "text" at bounding box center [1320, 38] width 272 height 46
type input "13 Lafayett"
click button "Search" at bounding box center [1499, 38] width 59 height 37
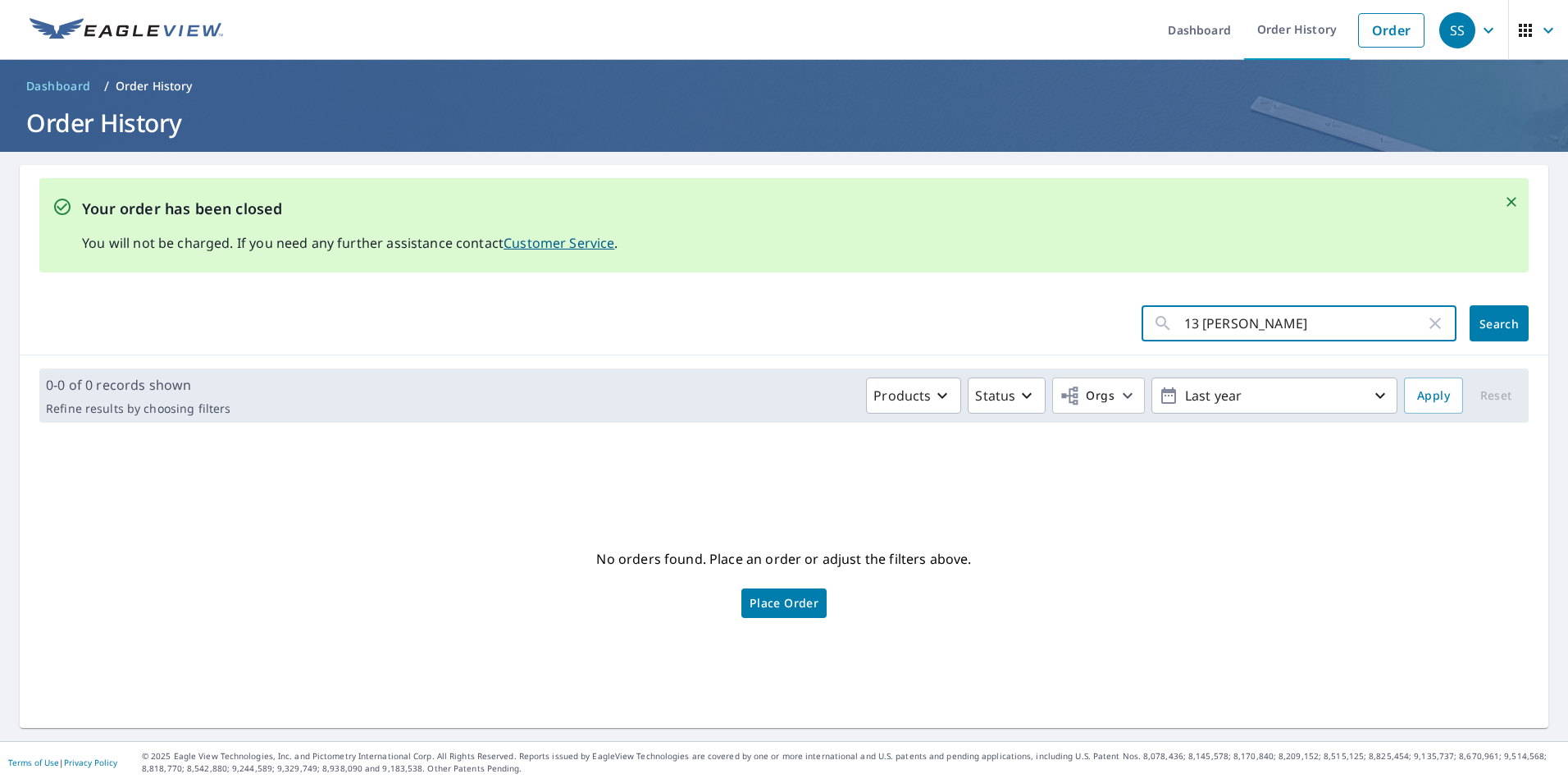
drag, startPoint x: 1323, startPoint y: 325, endPoint x: 1209, endPoint y: 344, distance: 115.6
click at [1209, 344] on input "13 Lafayett" at bounding box center [1304, 323] width 241 height 46
type input "13 Lafayette st"
click button "Search" at bounding box center [1499, 323] width 59 height 37
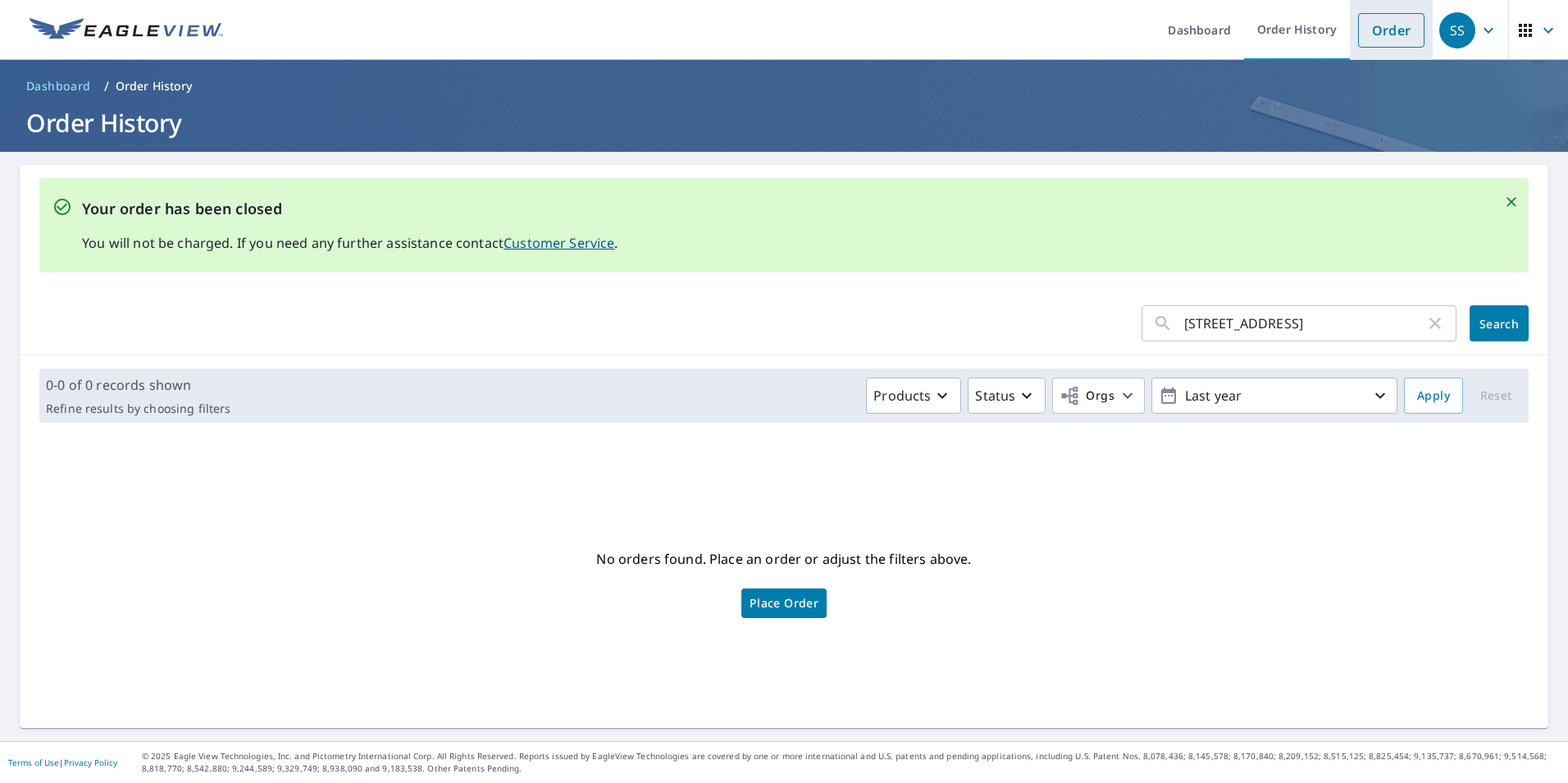
click at [1383, 31] on link "Order" at bounding box center [1390, 30] width 66 height 35
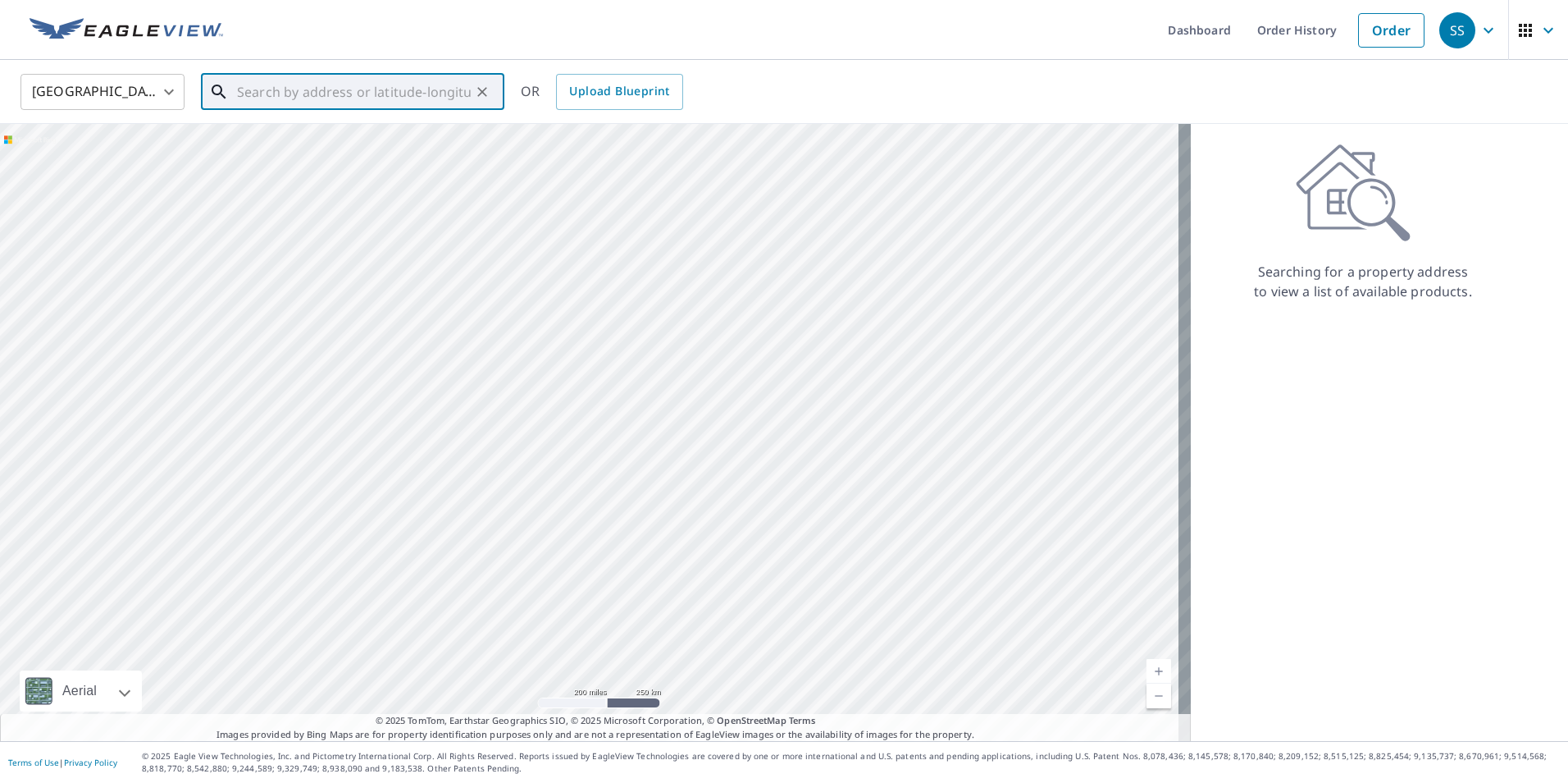
click at [403, 87] on input "text" at bounding box center [354, 92] width 234 height 46
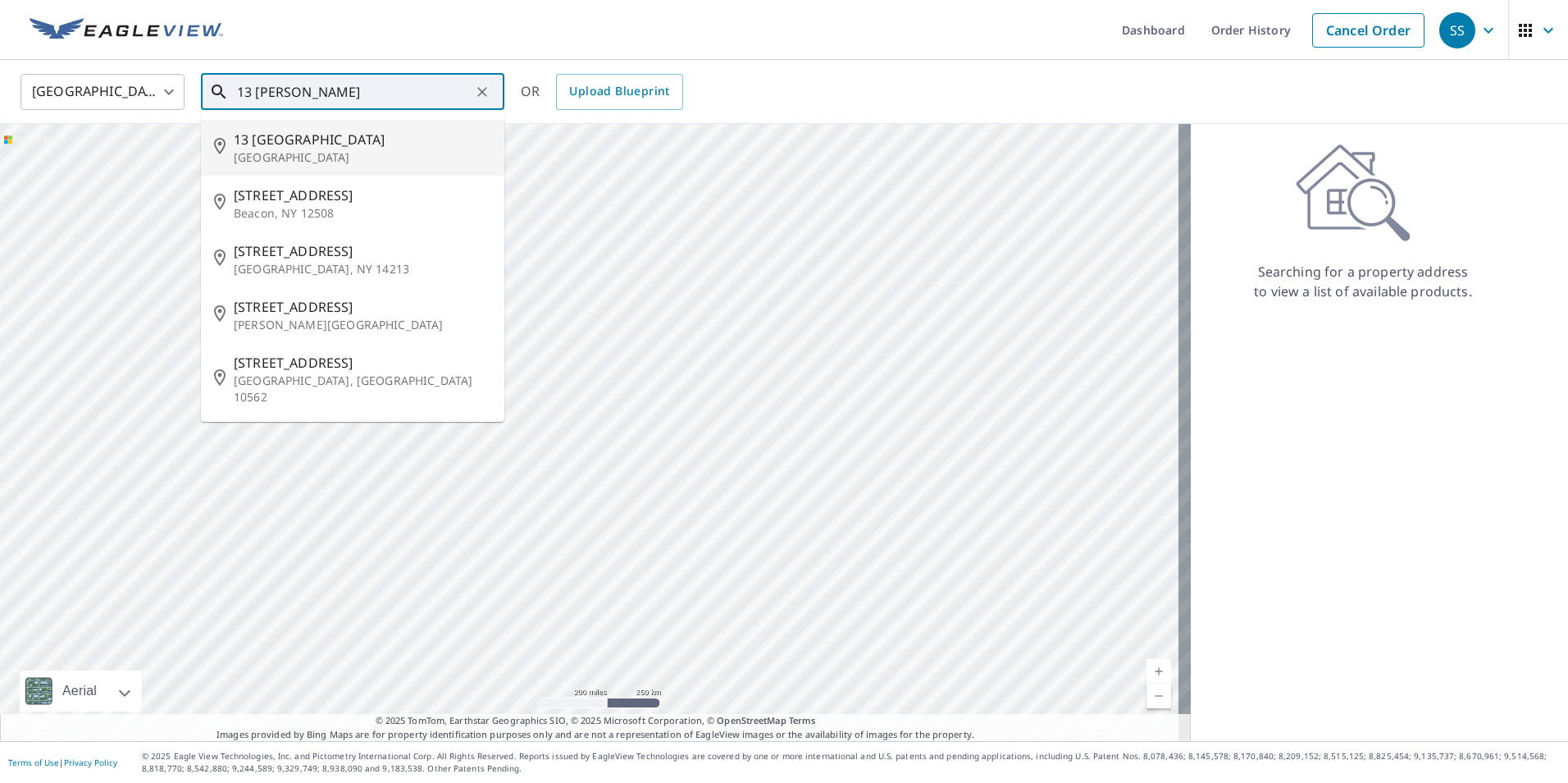
click at [281, 163] on p "Irvine, CA 92620" at bounding box center [362, 157] width 257 height 17
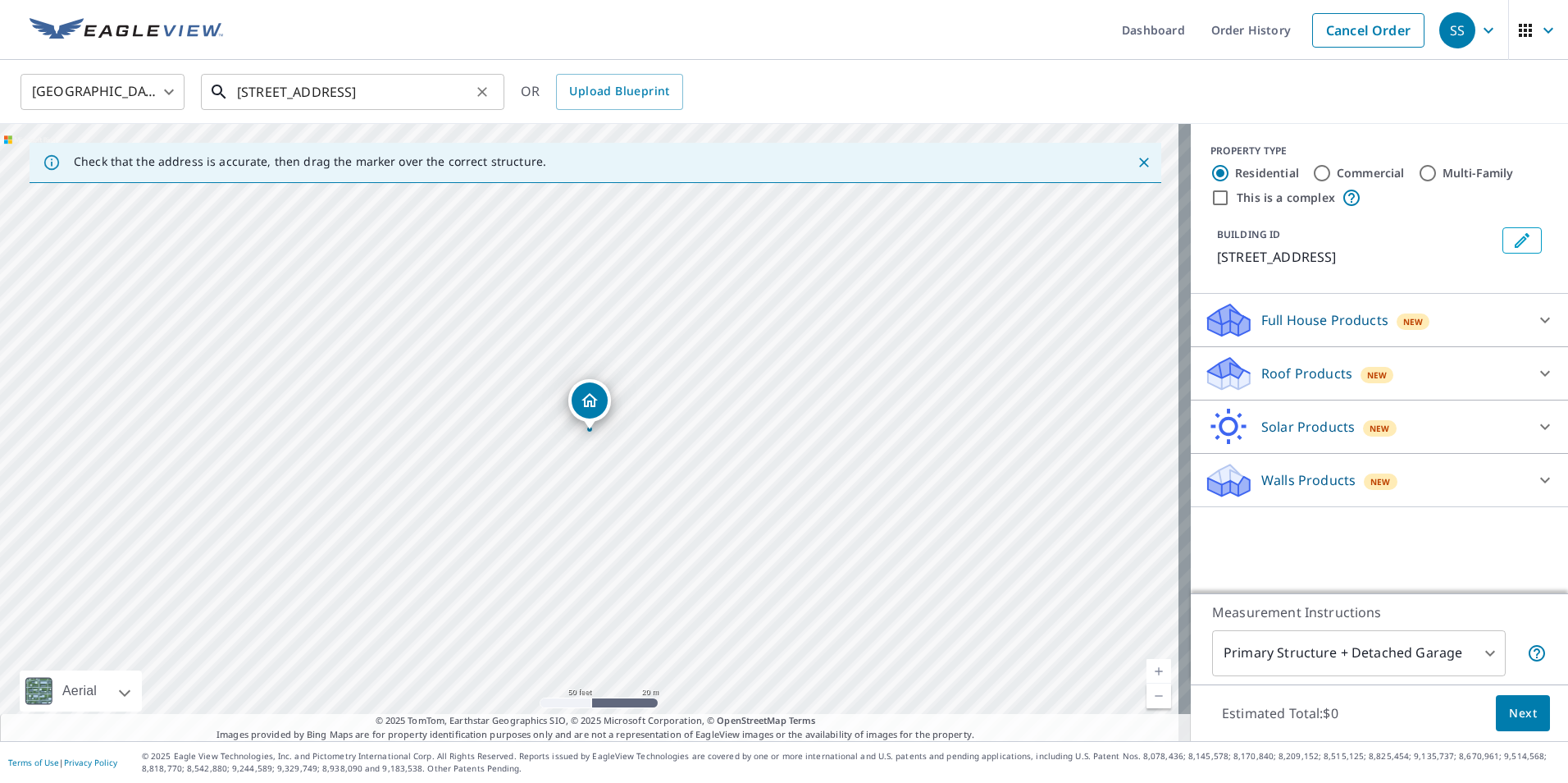
click at [433, 88] on input "13 Lafayette Irvine, CA 92620" at bounding box center [354, 92] width 234 height 46
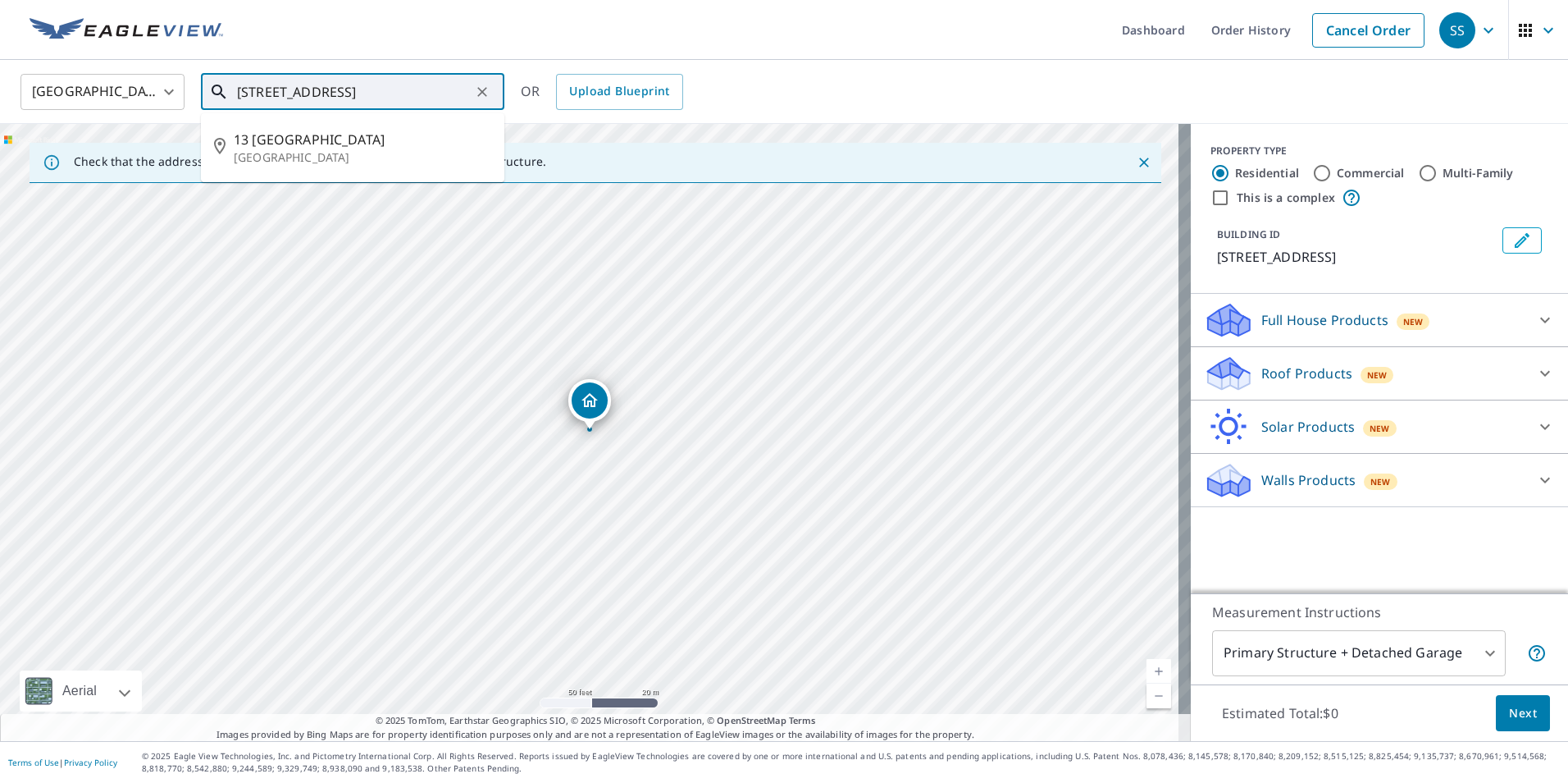
drag, startPoint x: 437, startPoint y: 87, endPoint x: 319, endPoint y: 82, distance: 118.1
click at [319, 82] on input "13 Lafayette Irvine, CA 92620" at bounding box center [354, 92] width 234 height 46
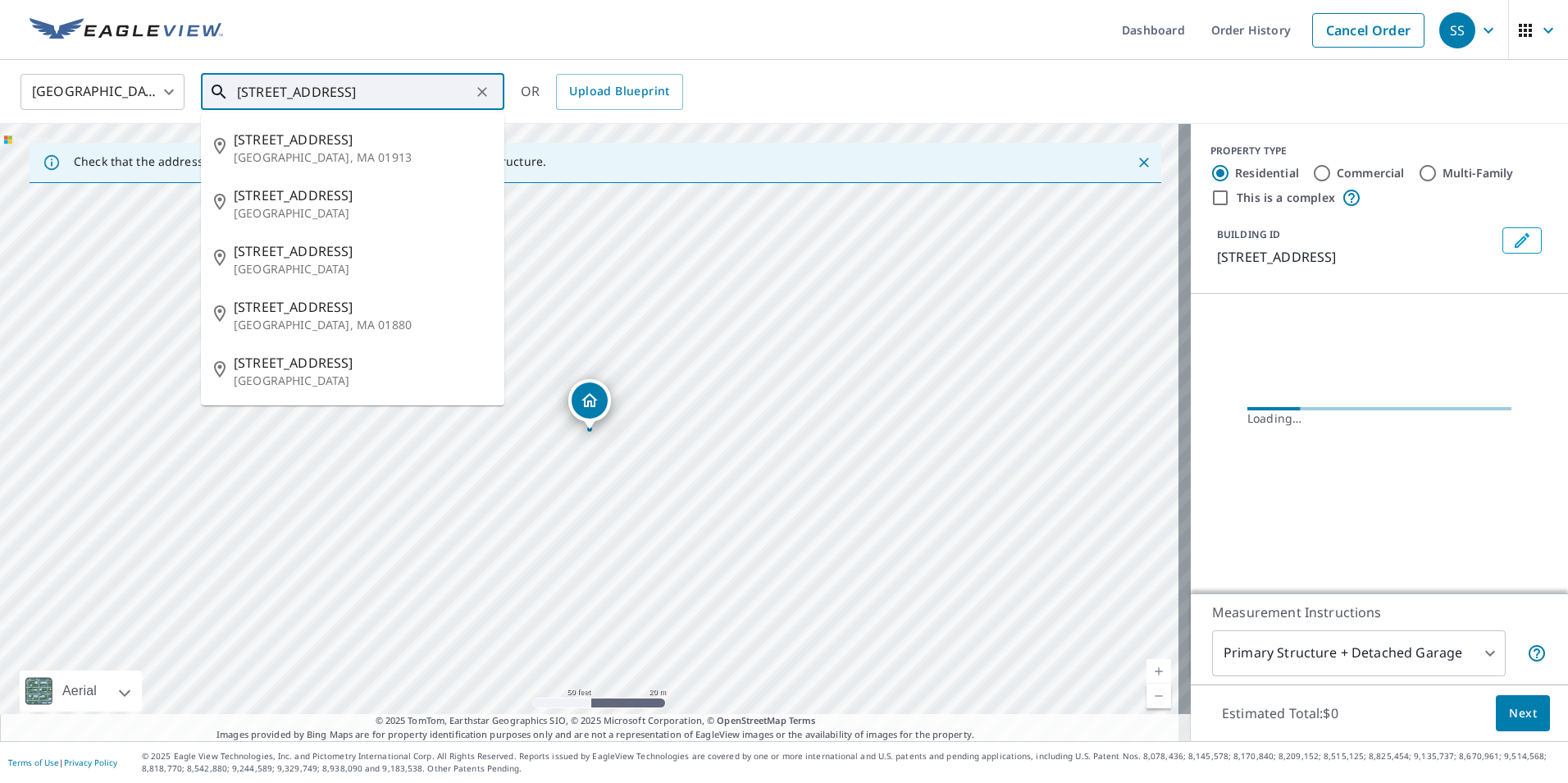
click at [386, 91] on input "13 Lafayette st" at bounding box center [354, 92] width 234 height 46
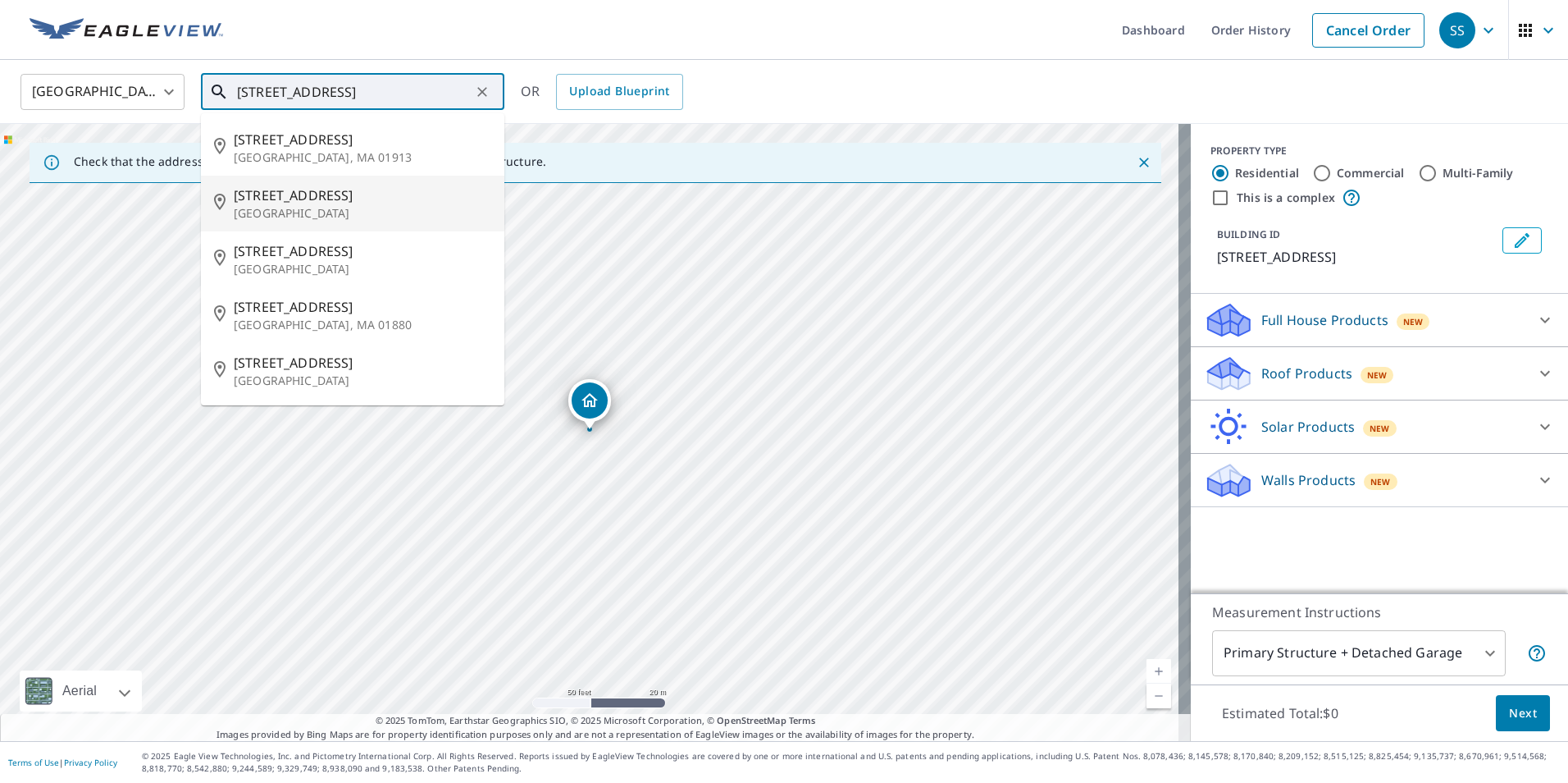
click at [314, 214] on p "Rochester, NH 03867" at bounding box center [362, 214] width 257 height 17
type input "13 Lafayette St Rochester, NH 03867"
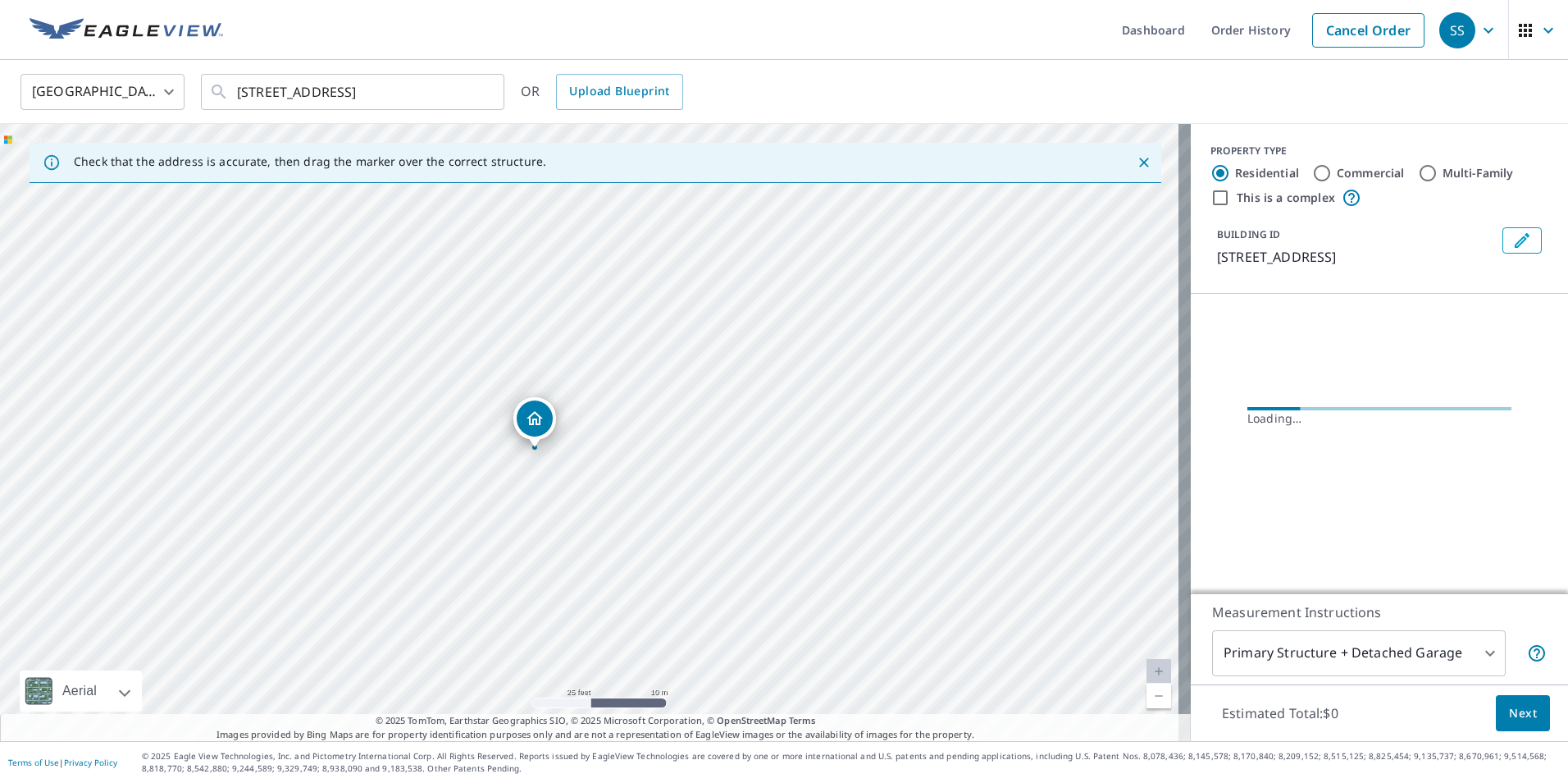
drag, startPoint x: 666, startPoint y: 455, endPoint x: 690, endPoint y: 541, distance: 89.3
click at [690, 541] on div "13 Lafayette St Rochester, NH 03867" at bounding box center [595, 432] width 1191 height 617
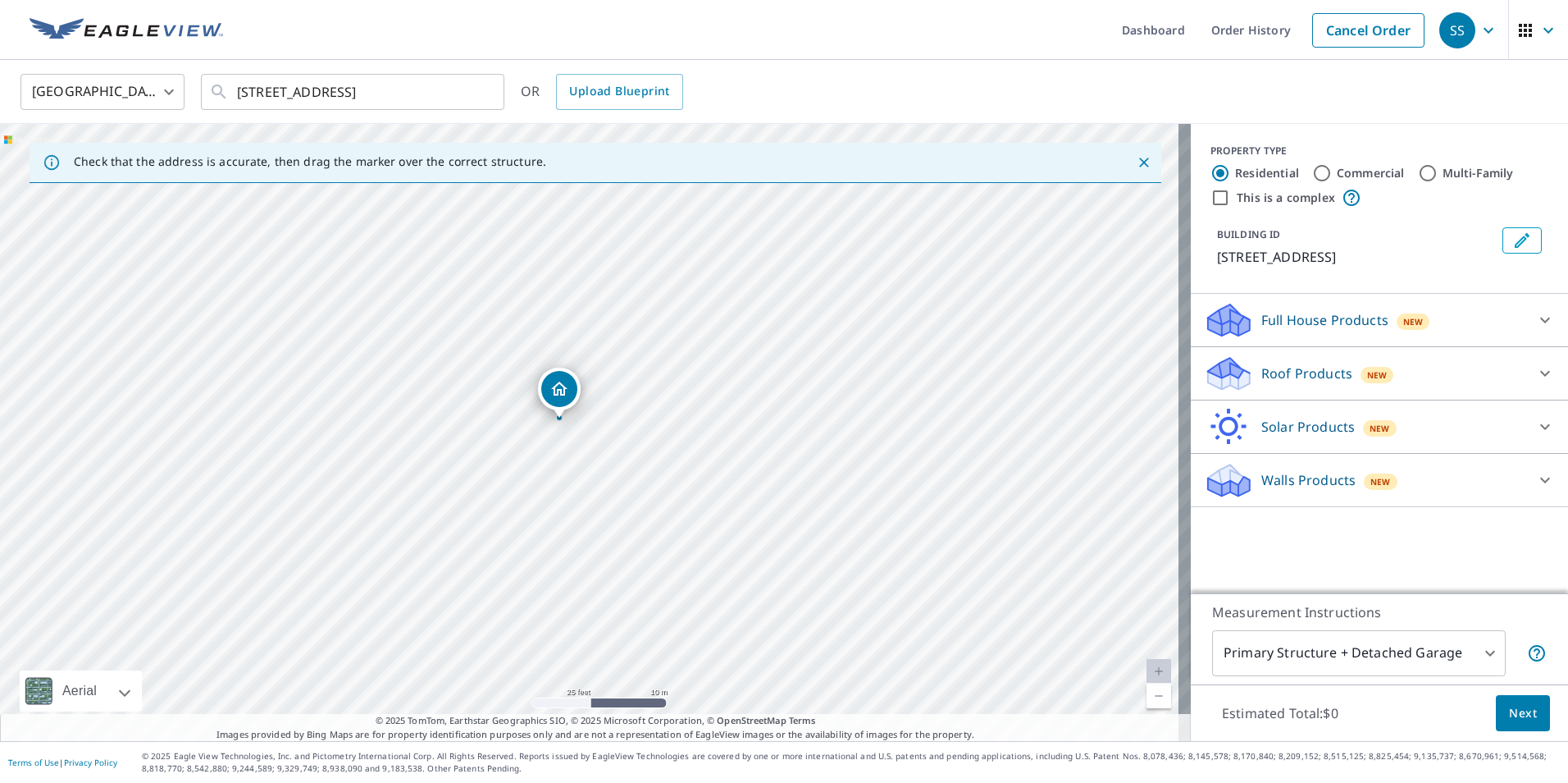
drag, startPoint x: 532, startPoint y: 425, endPoint x: 502, endPoint y: 413, distance: 32.3
click at [502, 413] on div "13 Lafayette St Rochester, NH 03867" at bounding box center [595, 432] width 1191 height 617
drag, startPoint x: 549, startPoint y: 375, endPoint x: 375, endPoint y: 266, distance: 205.3
drag, startPoint x: 710, startPoint y: 516, endPoint x: 808, endPoint y: 532, distance: 99.3
click at [808, 532] on div "11 Lafayette St Rochester, NH 03867" at bounding box center [595, 432] width 1191 height 617
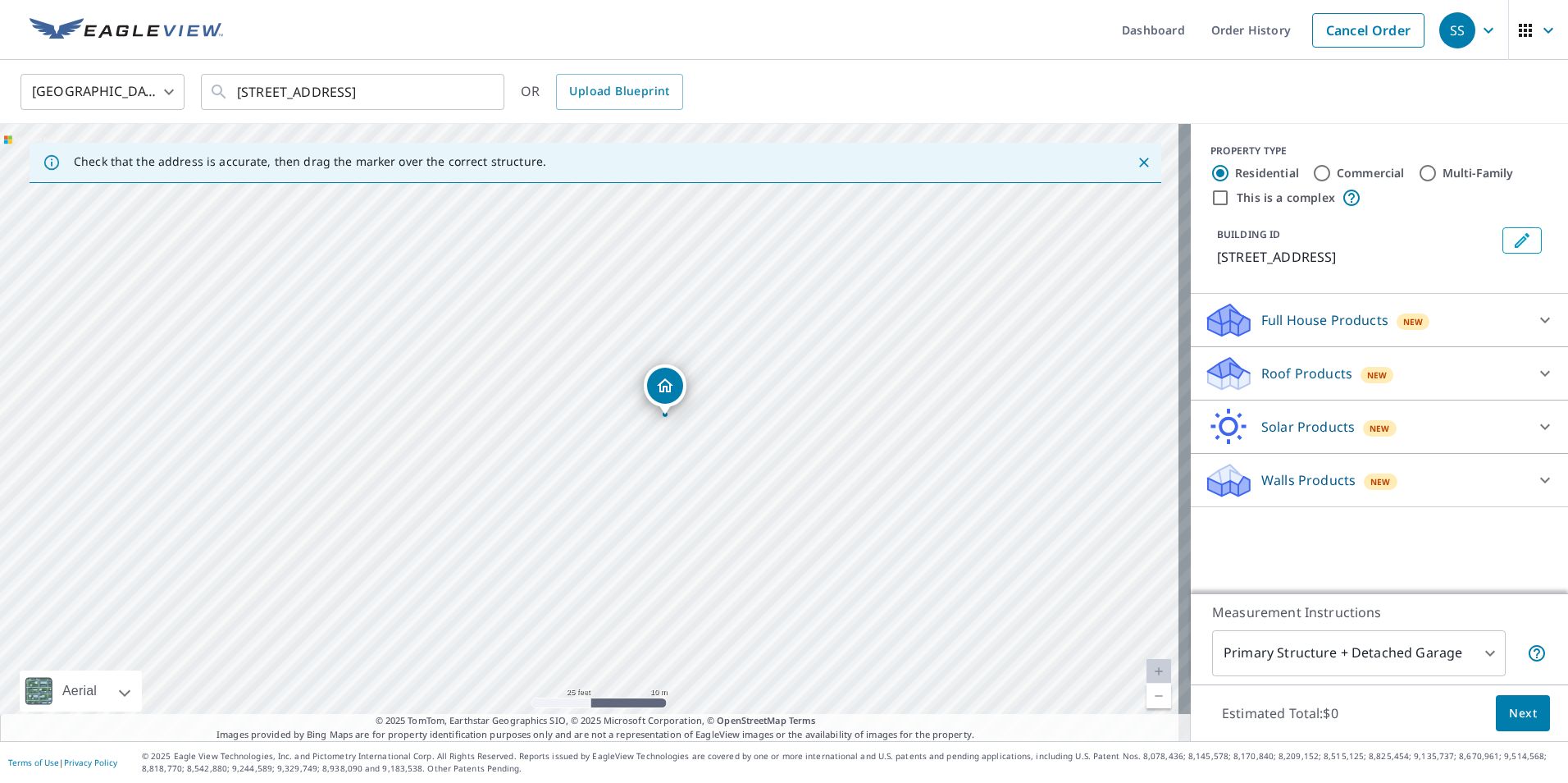
drag, startPoint x: 903, startPoint y: 554, endPoint x: 873, endPoint y: 509, distance: 54.1
click at [873, 509] on div "11 Lafayette St Rochester, NH 03867" at bounding box center [595, 432] width 1191 height 617
drag, startPoint x: 672, startPoint y: 374, endPoint x: 876, endPoint y: 472, distance: 226.3
drag, startPoint x: 869, startPoint y: 483, endPoint x: 960, endPoint y: 402, distance: 121.8
click at [960, 402] on div "13 Lafayette St Rochester, NH 03867" at bounding box center [595, 432] width 1191 height 617
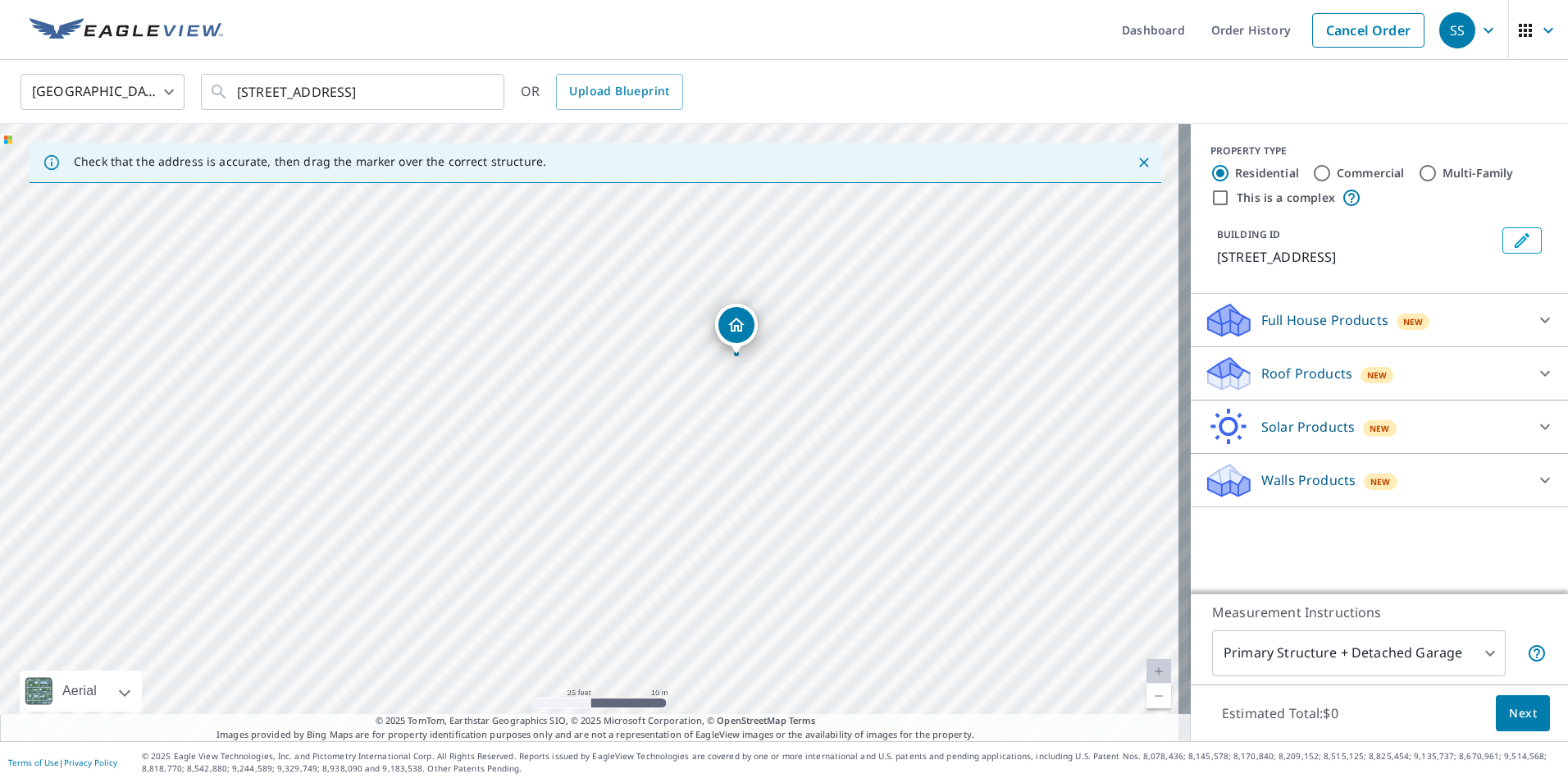
drag, startPoint x: 817, startPoint y: 452, endPoint x: 872, endPoint y: 458, distance: 55.3
click at [872, 458] on div "13 Lafayette St Rochester, NH 03867" at bounding box center [595, 432] width 1191 height 617
drag, startPoint x: 737, startPoint y: 325, endPoint x: 519, endPoint y: 351, distance: 219.5
drag, startPoint x: 872, startPoint y: 411, endPoint x: 750, endPoint y: 392, distance: 123.5
click at [750, 392] on div "17 Lafayette St Rochester, NH 03867" at bounding box center [595, 432] width 1191 height 617
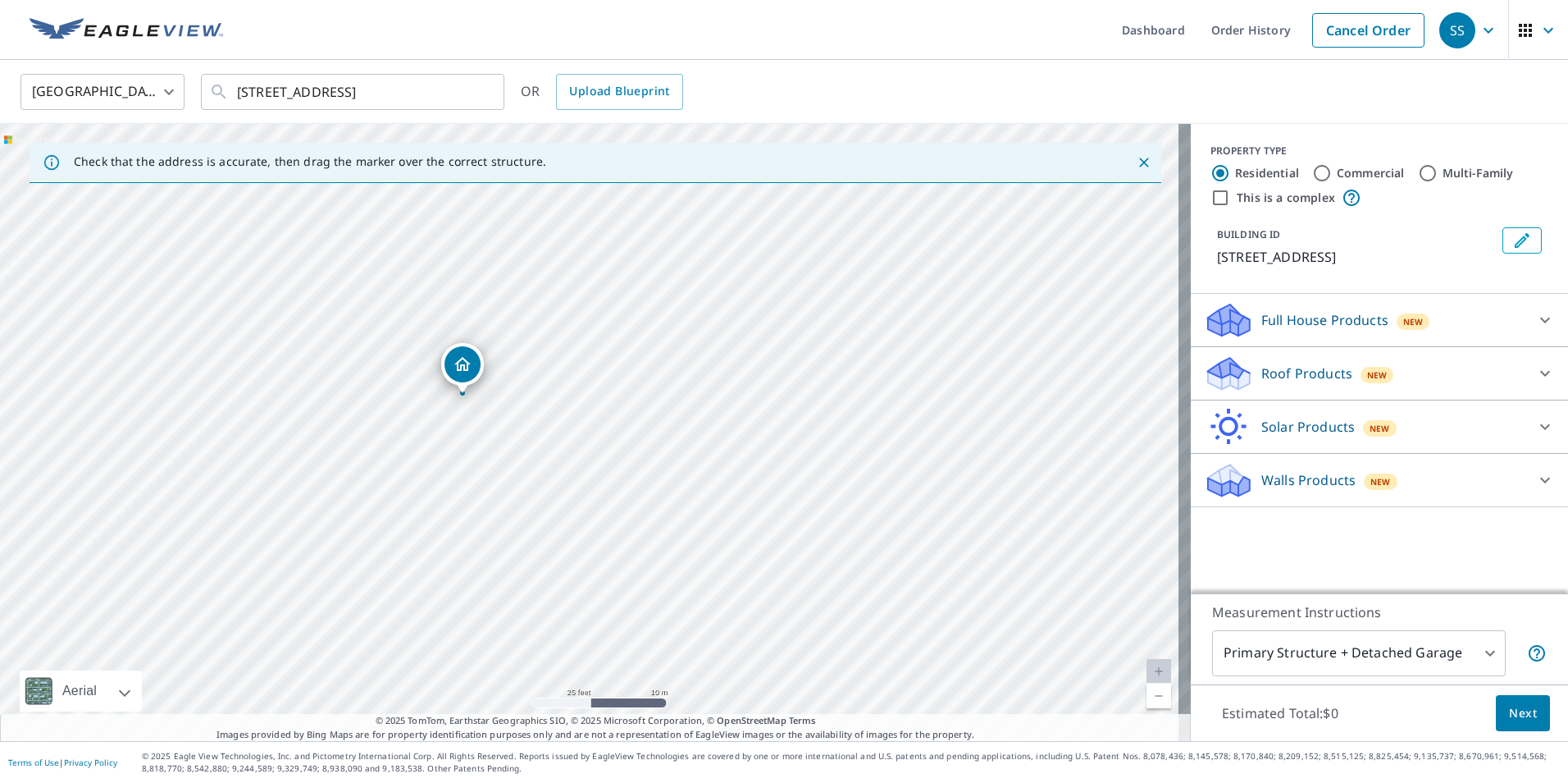
drag, startPoint x: 463, startPoint y: 378, endPoint x: 453, endPoint y: 360, distance: 20.6
drag, startPoint x: 795, startPoint y: 433, endPoint x: 932, endPoint y: 480, distance: 144.8
click at [932, 480] on div "17 Lafayette St Rochester, NH 03867" at bounding box center [595, 432] width 1191 height 617
drag, startPoint x: 842, startPoint y: 519, endPoint x: 827, endPoint y: 632, distance: 114.0
click at [815, 653] on div "17 Lafayette St Rochester, NH 03867" at bounding box center [595, 432] width 1191 height 617
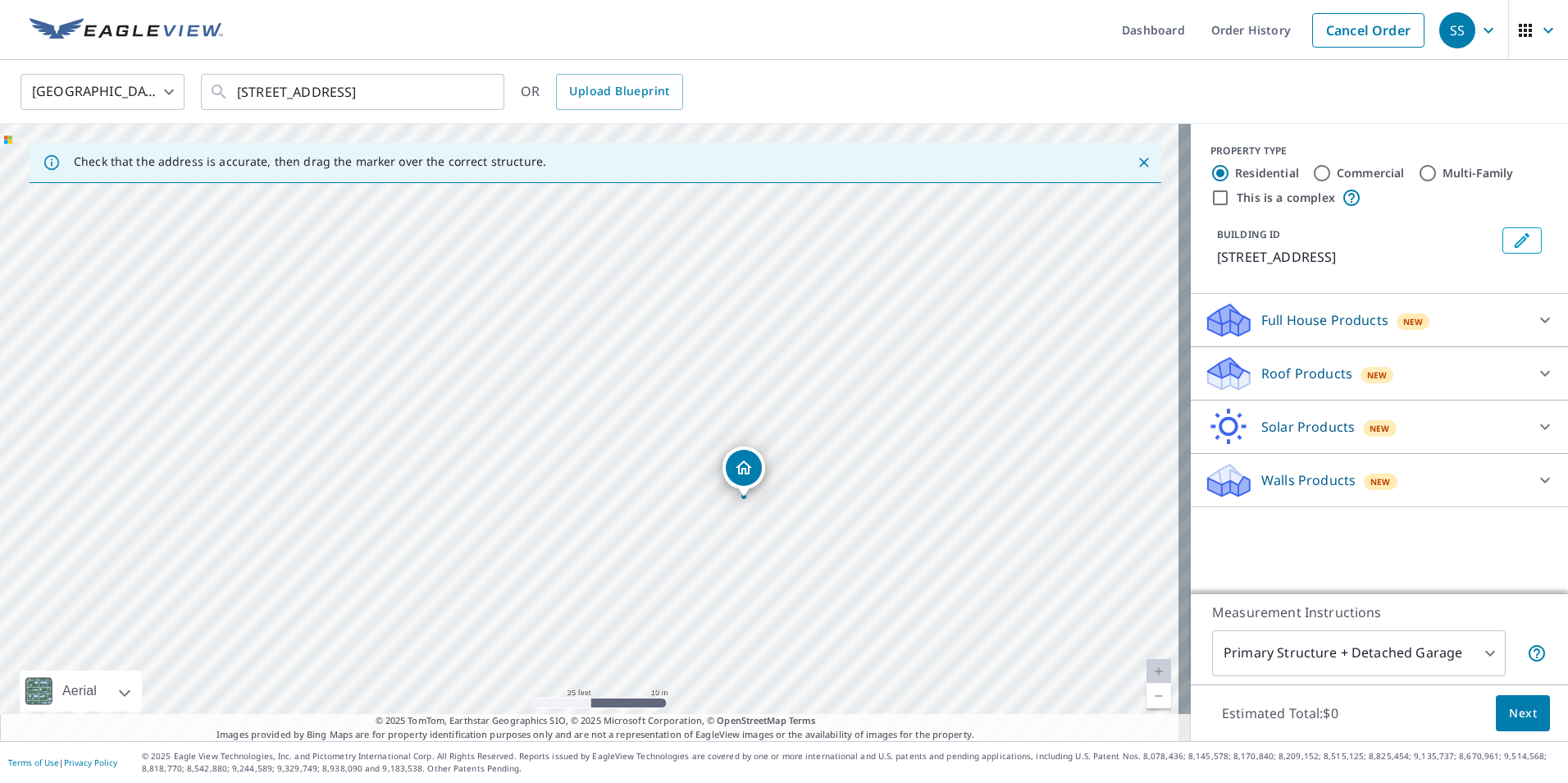
drag, startPoint x: 736, startPoint y: 569, endPoint x: 753, endPoint y: 472, distance: 98.5
drag, startPoint x: 673, startPoint y: 485, endPoint x: 659, endPoint y: 570, distance: 86.1
click at [659, 570] on div "11 Lafayette St Rochester, NH 03867" at bounding box center [595, 432] width 1191 height 617
drag, startPoint x: 582, startPoint y: 476, endPoint x: 588, endPoint y: 467, distance: 10.8
click at [1513, 703] on span "Next" at bounding box center [1523, 714] width 28 height 21
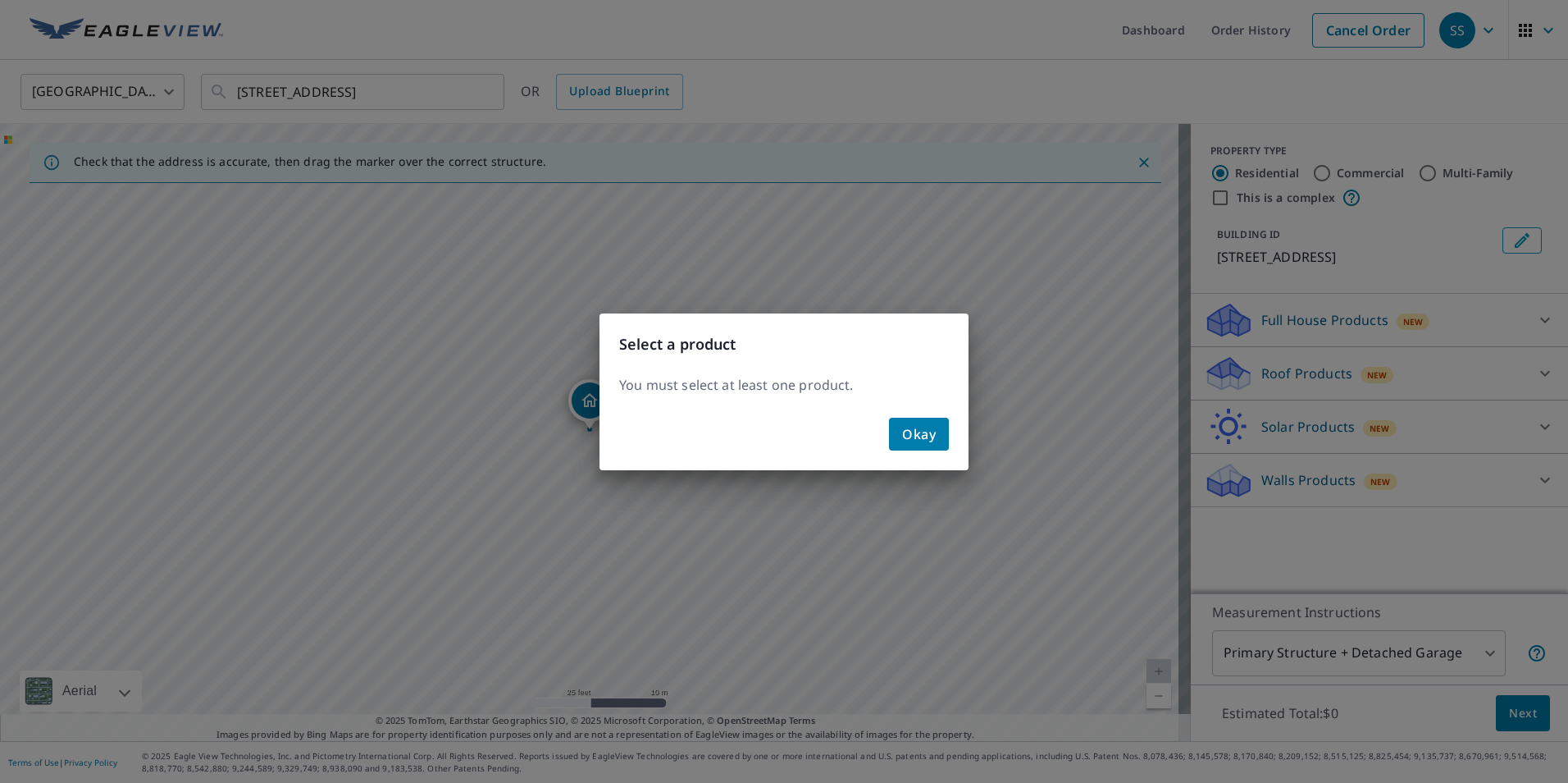
click at [931, 432] on span "Okay" at bounding box center [918, 434] width 34 height 23
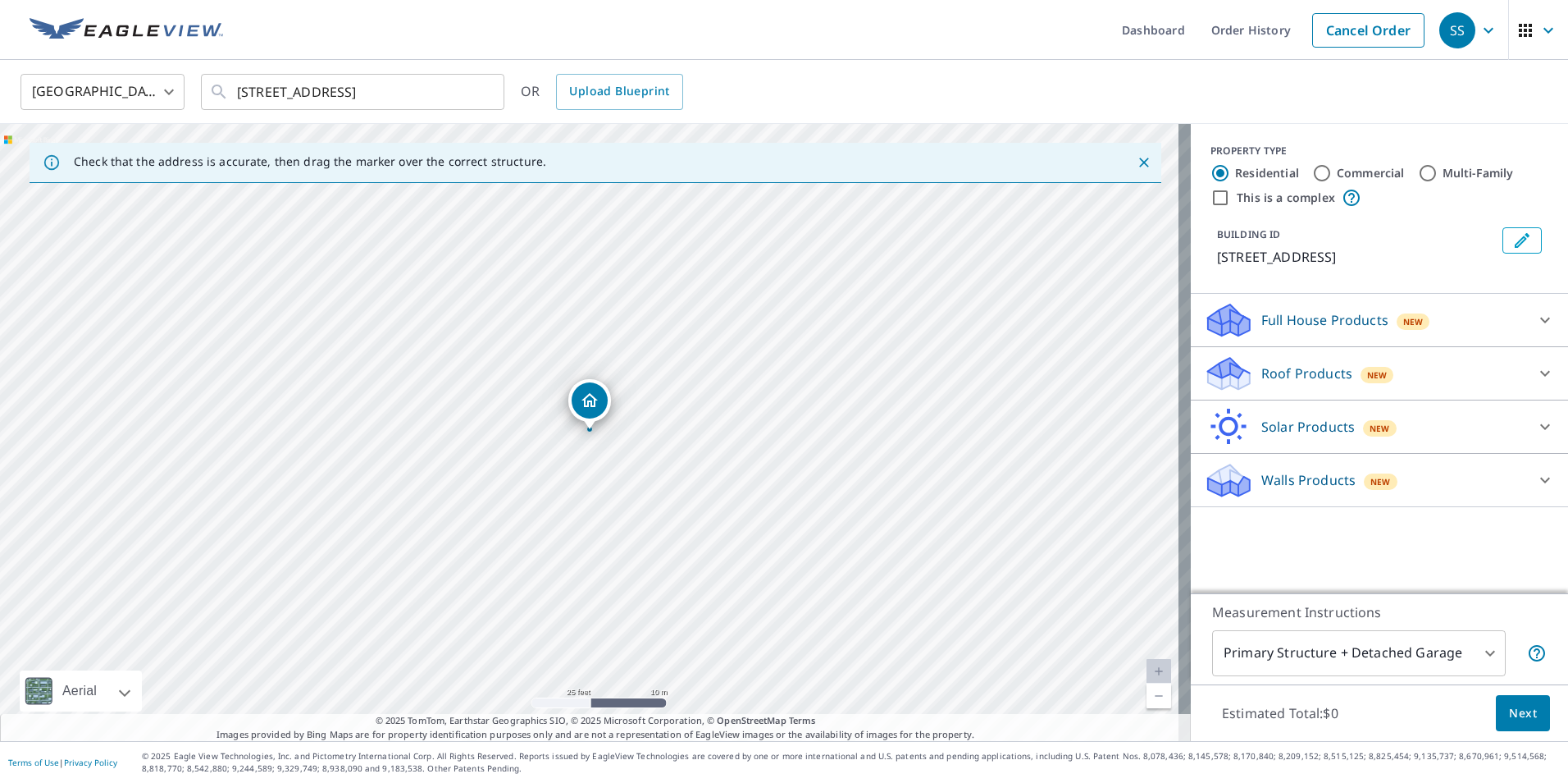
click at [1296, 361] on div "Roof Products New" at bounding box center [1364, 373] width 321 height 38
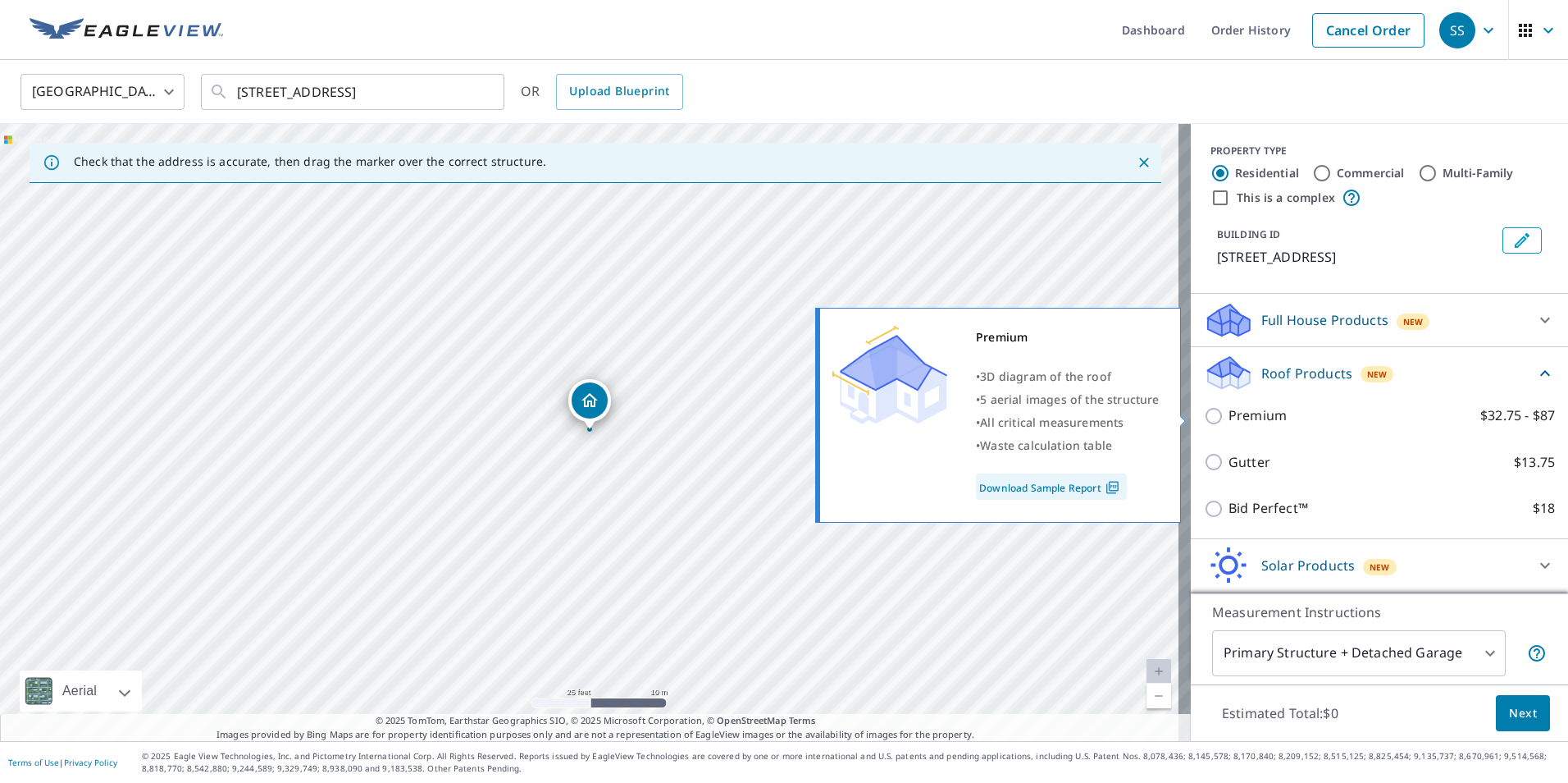
click at [1204, 415] on input "Premium $32.75 - $87" at bounding box center [1216, 416] width 24 height 20
checkbox input "true"
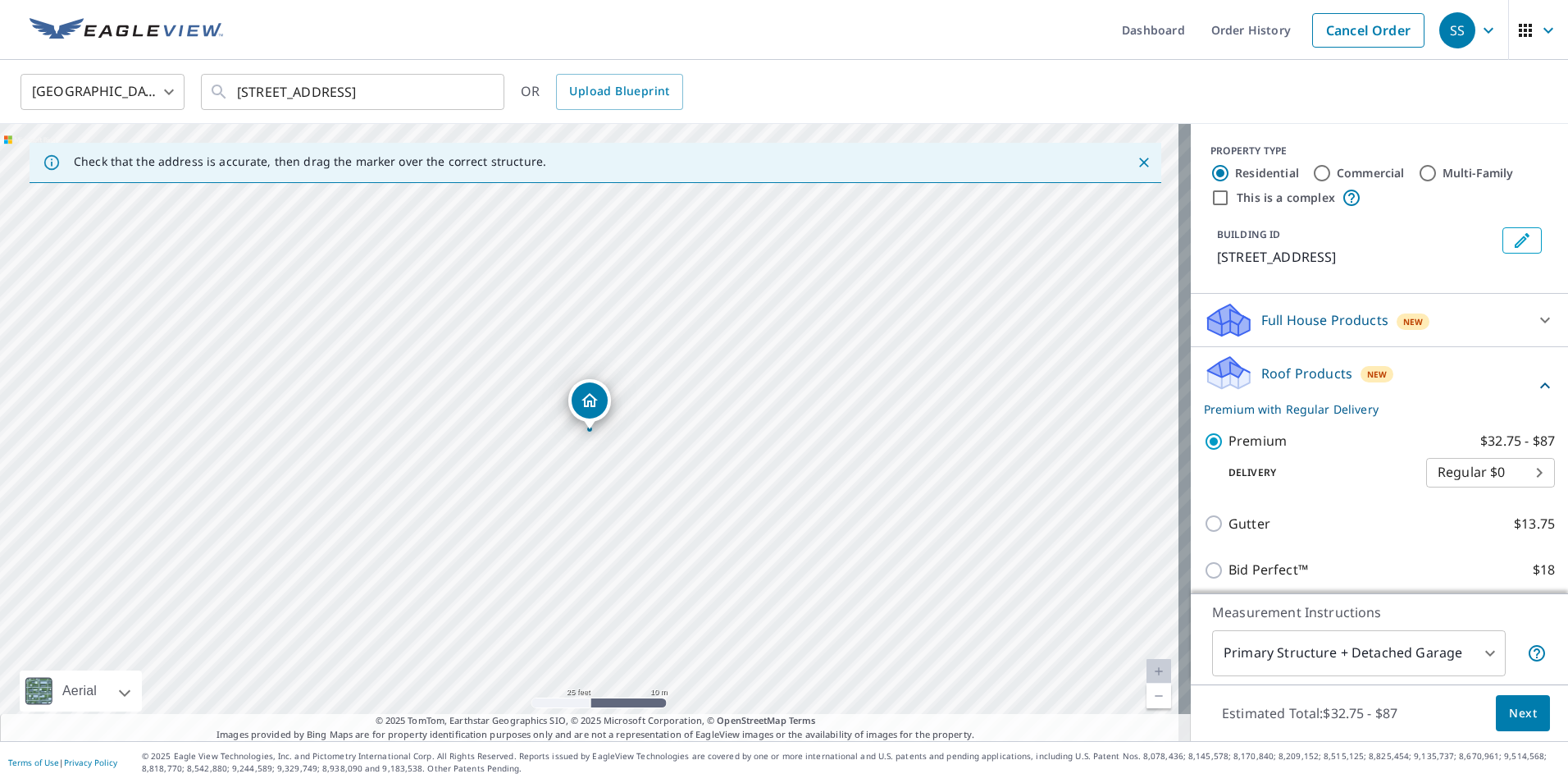
click at [1524, 702] on button "Next" at bounding box center [1523, 713] width 54 height 37
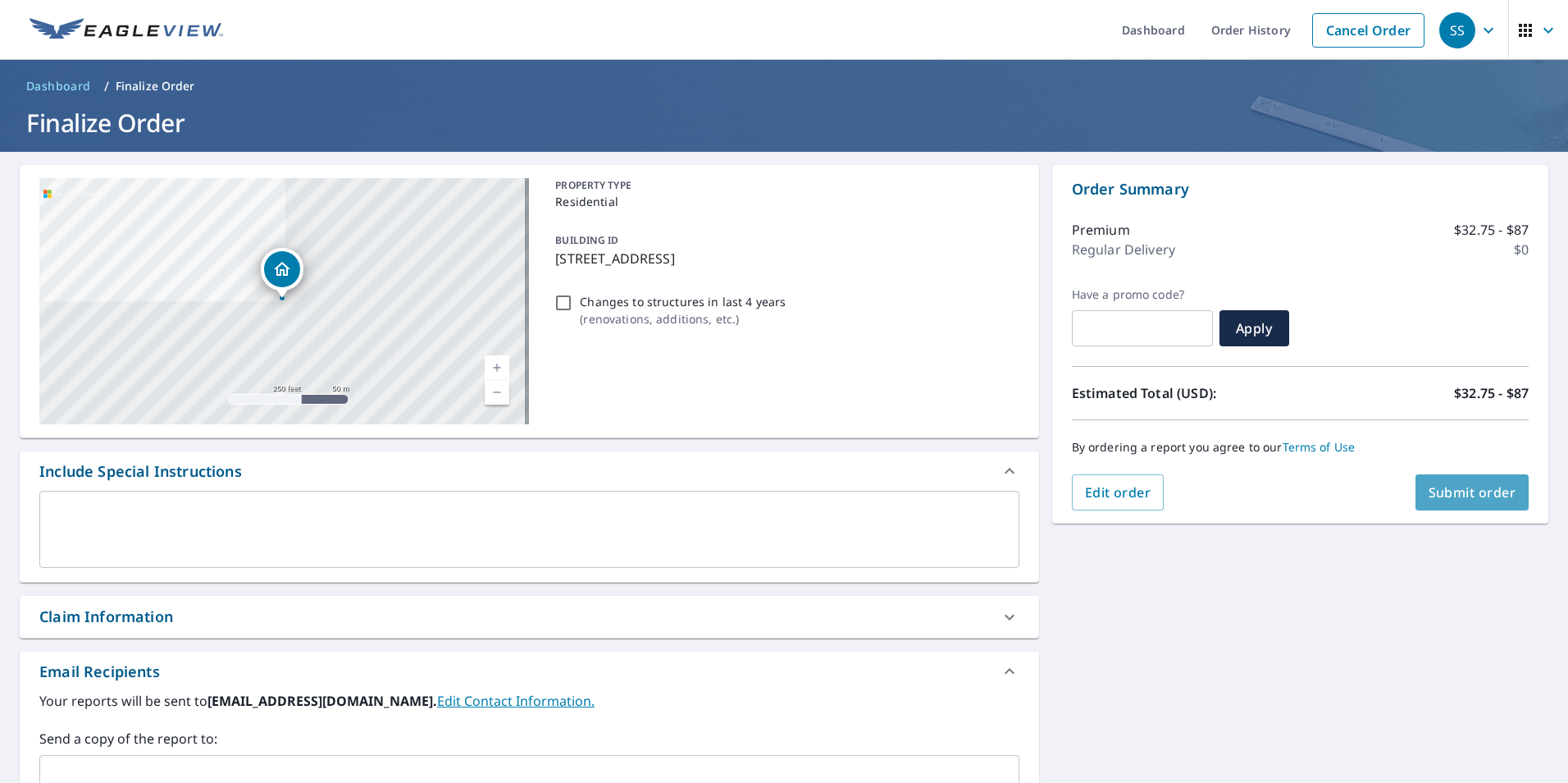
click at [1429, 487] on span "Submit order" at bounding box center [1473, 492] width 88 height 18
